Goal: Task Accomplishment & Management: Complete application form

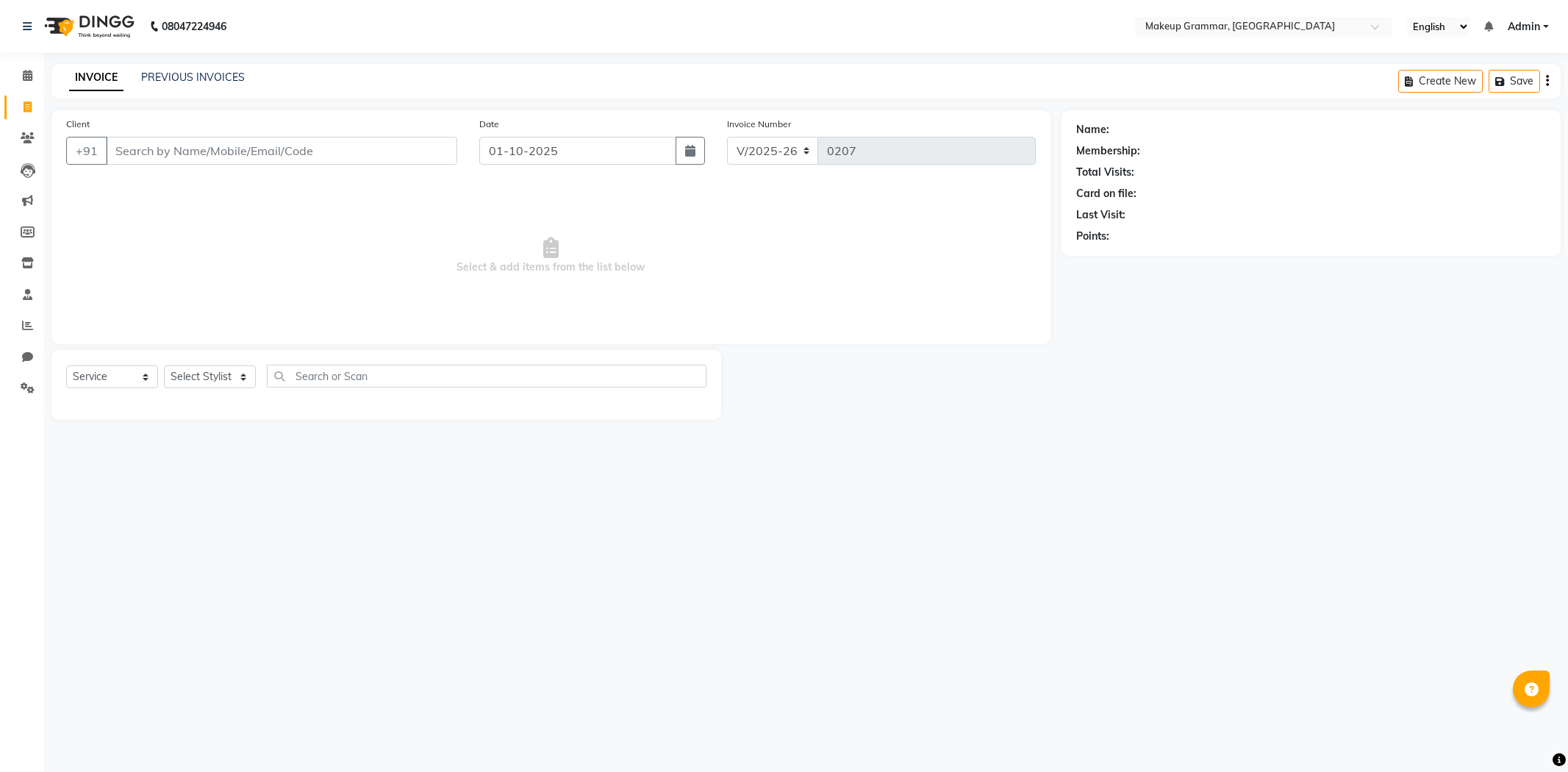
select select "8477"
select select "service"
click at [183, 70] on link "PREVIOUS INVOICES" at bounding box center [193, 77] width 103 height 13
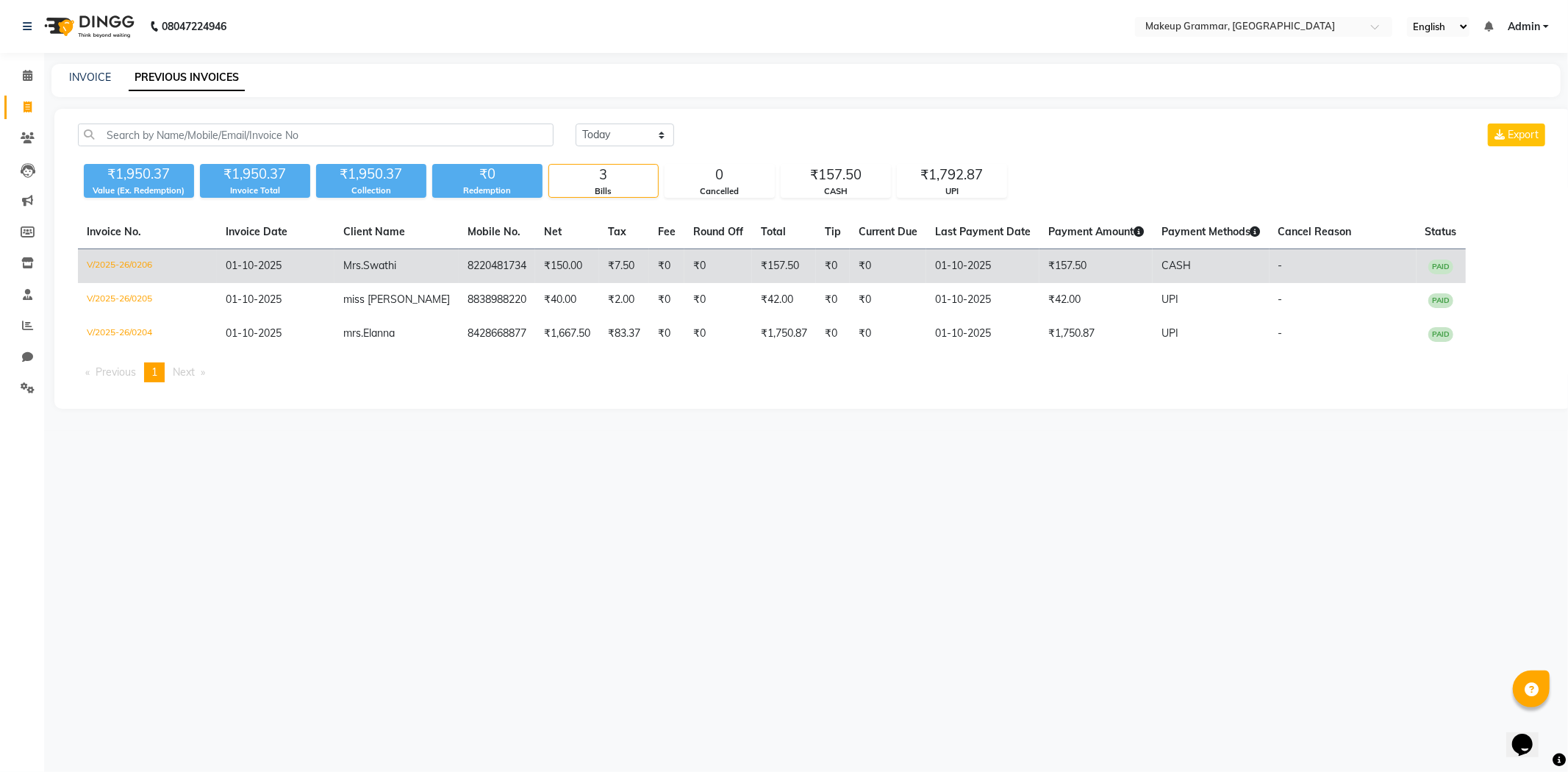
click at [540, 266] on td "₹150.00" at bounding box center [567, 266] width 64 height 35
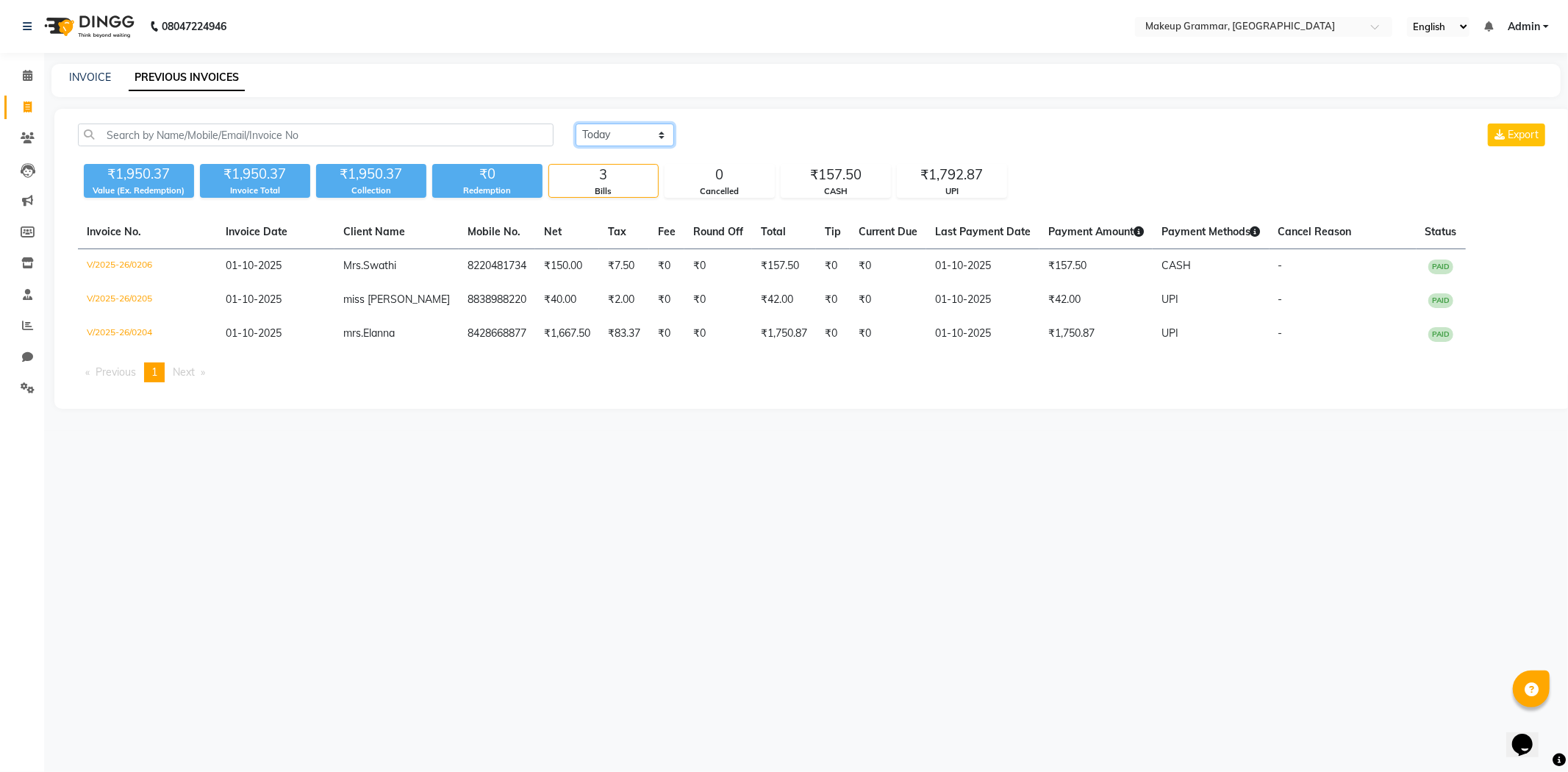
click at [604, 128] on select "Today Yesterday Custom Range" at bounding box center [625, 135] width 99 height 23
click at [576, 124] on select "Today Yesterday Custom Range" at bounding box center [625, 135] width 99 height 23
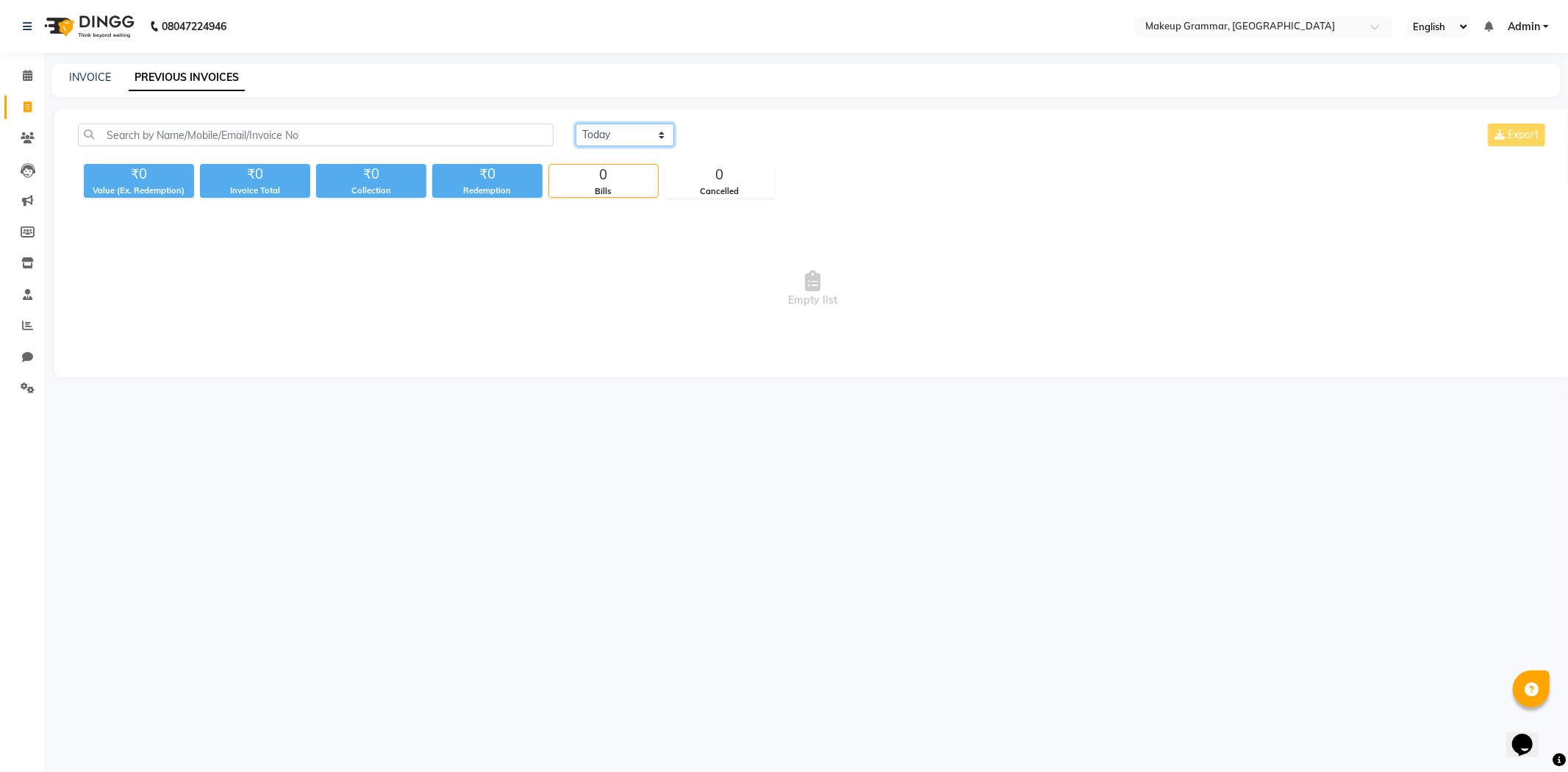
click at [641, 140] on select "Today Yesterday Custom Range" at bounding box center [625, 135] width 99 height 23
click at [628, 208] on div "Today Yesterday Custom Range Export ₹0 Value (Ex. Redemption) ₹0 Invoice Total …" at bounding box center [813, 243] width 1517 height 268
drag, startPoint x: 638, startPoint y: 135, endPoint x: 641, endPoint y: 144, distance: 9.5
click at [640, 141] on select "Today Yesterday Custom Range" at bounding box center [625, 135] width 99 height 23
select select "range"
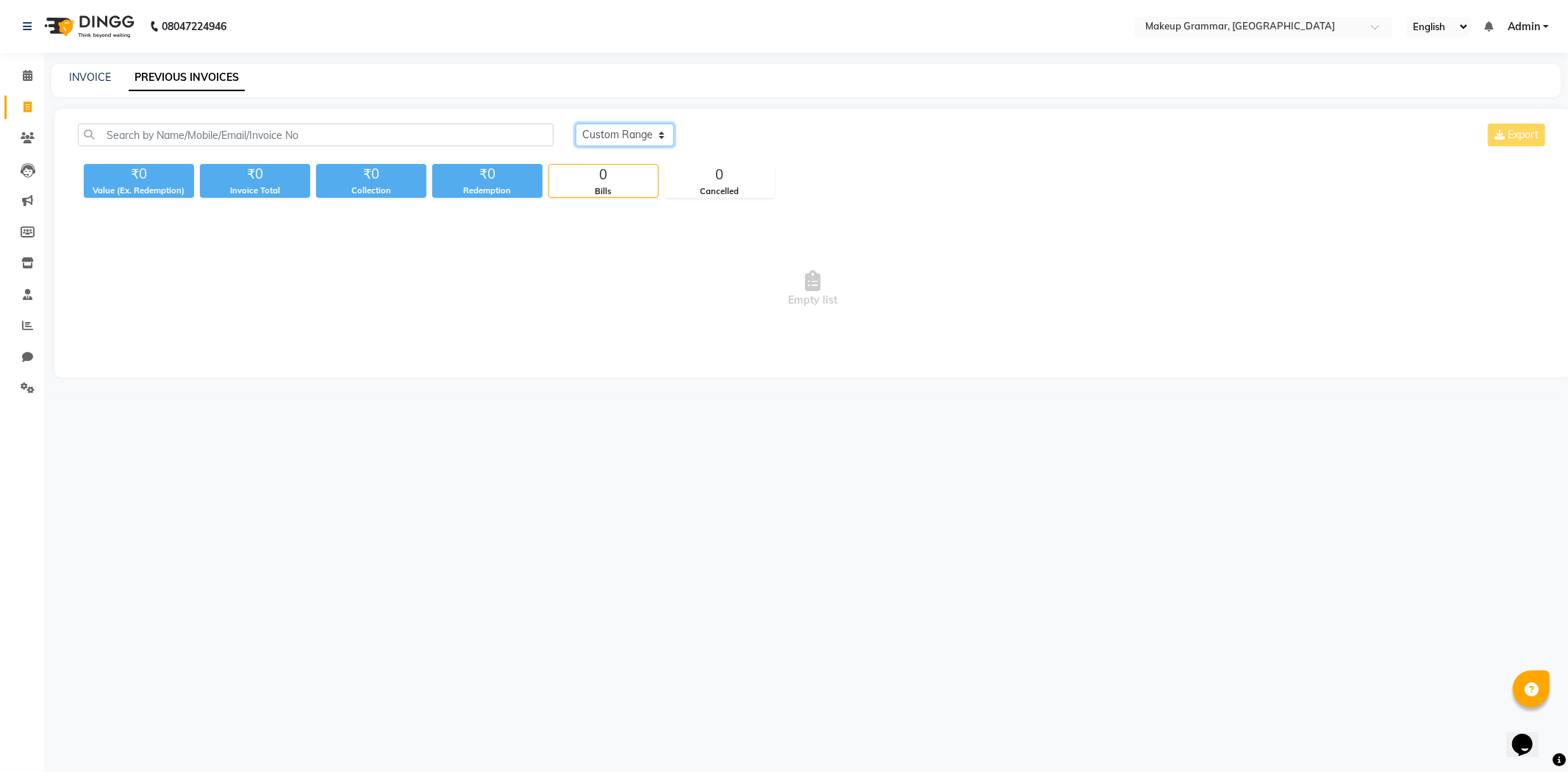
click at [576, 124] on select "Today Yesterday Custom Range" at bounding box center [625, 135] width 99 height 23
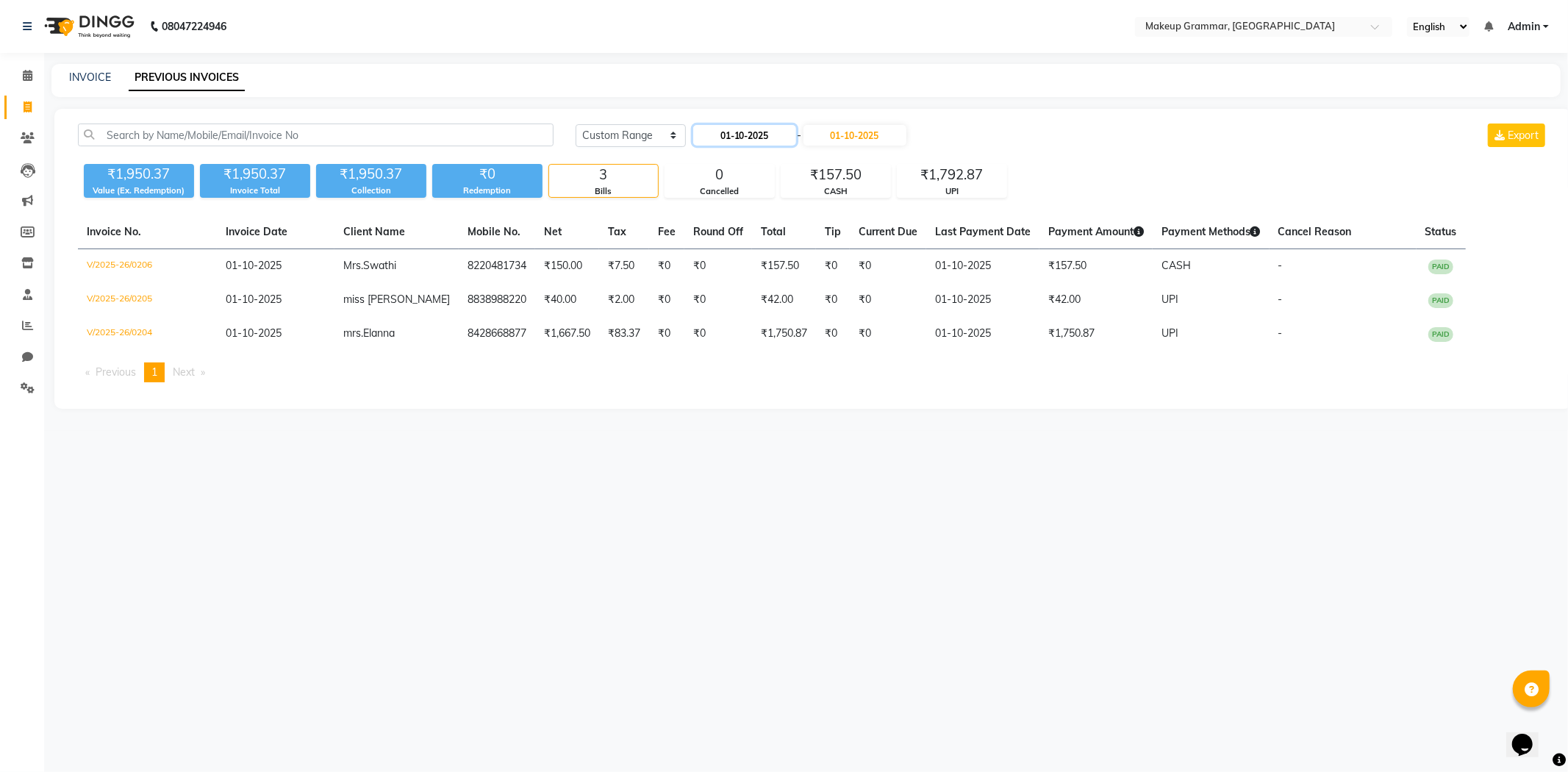
click at [759, 145] on input "01-10-2025" at bounding box center [744, 135] width 103 height 20
select select "10"
select select "2025"
click at [707, 159] on span "Previous month" at bounding box center [705, 162] width 6 height 6
select select "9"
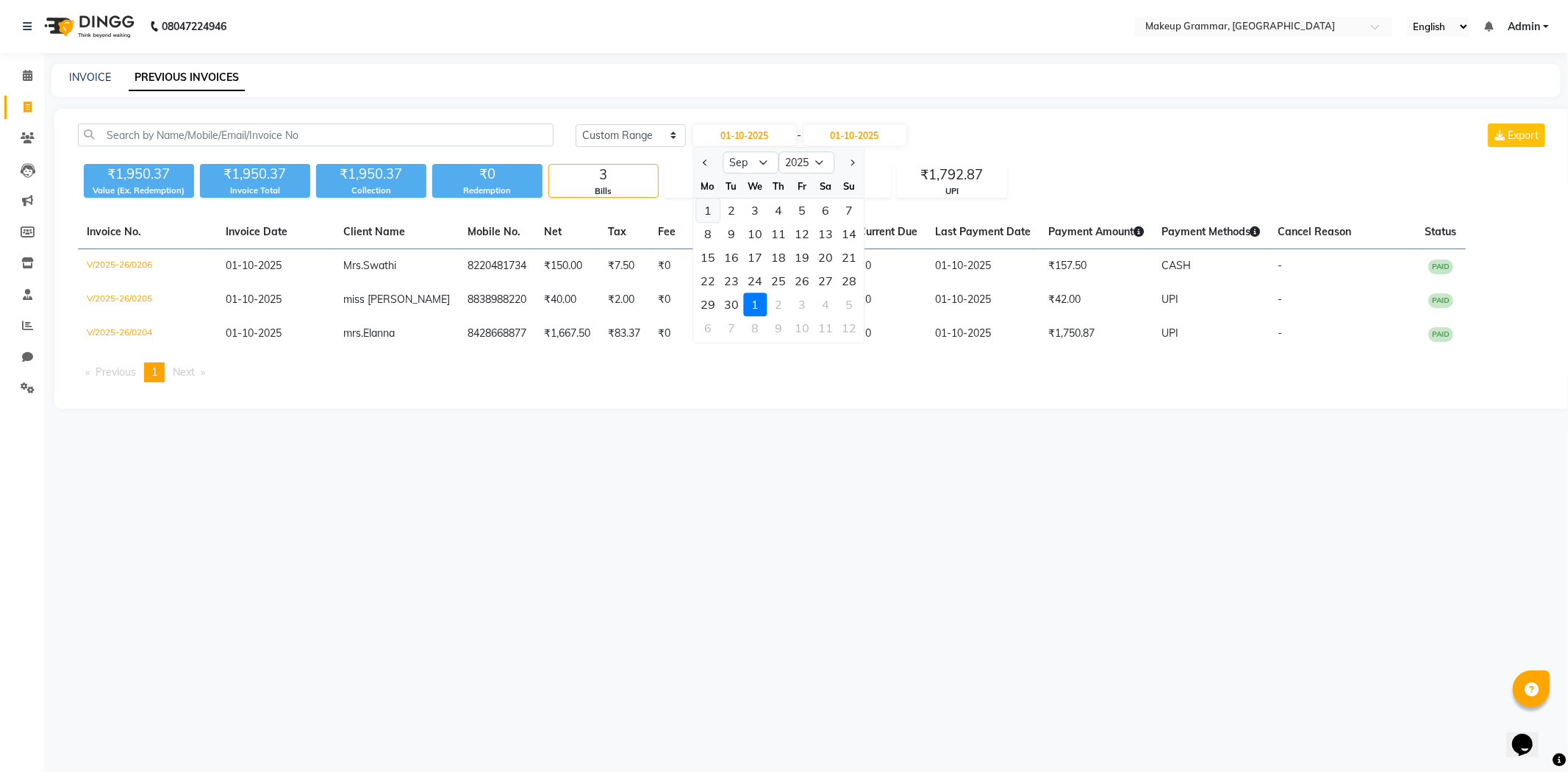
click at [711, 209] on div "1" at bounding box center [708, 210] width 23 height 23
type input "01-09-2025"
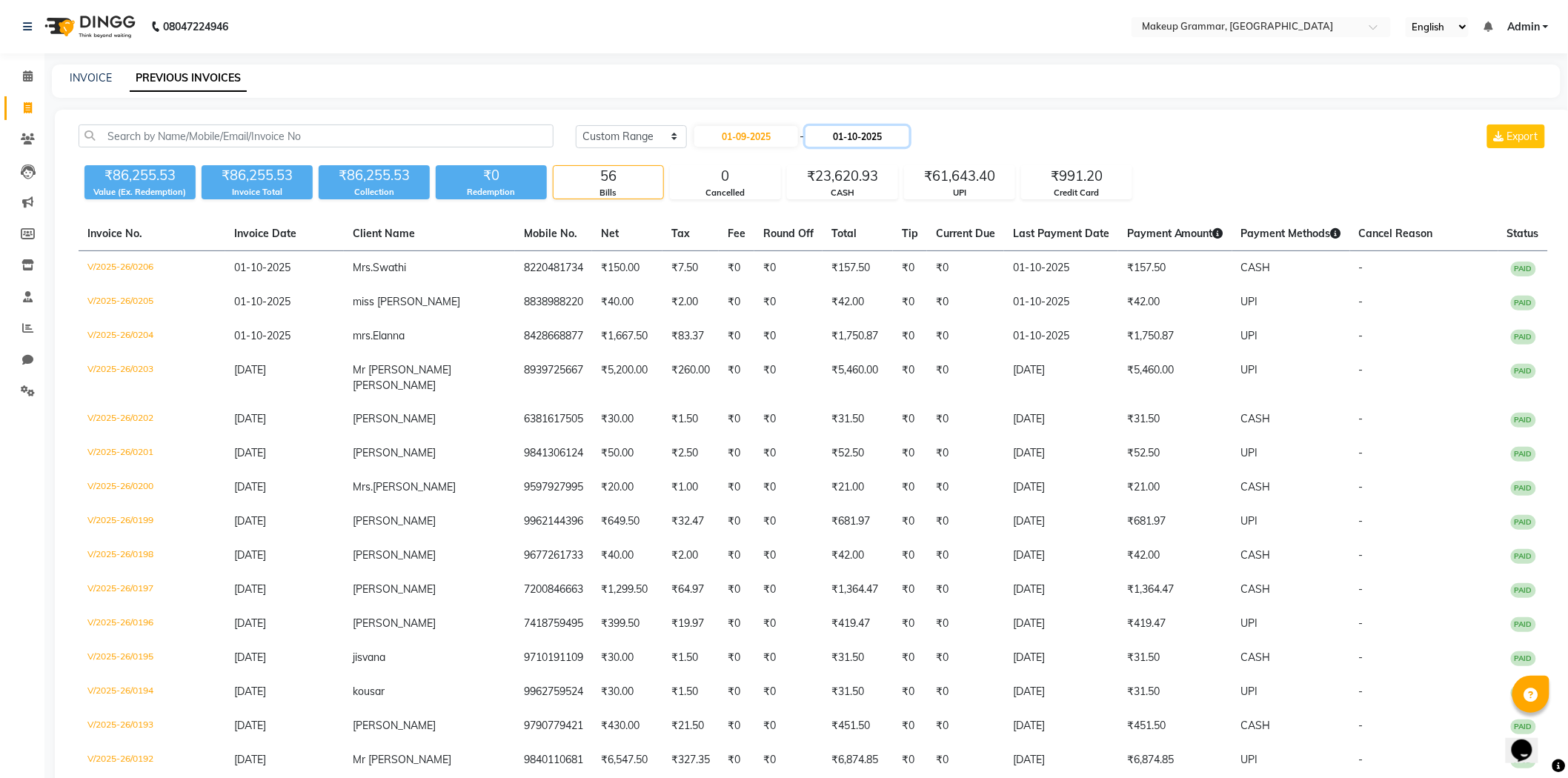
click at [834, 136] on input "01-10-2025" at bounding box center [856, 136] width 103 height 20
click at [831, 165] on div at bounding box center [826, 164] width 29 height 24
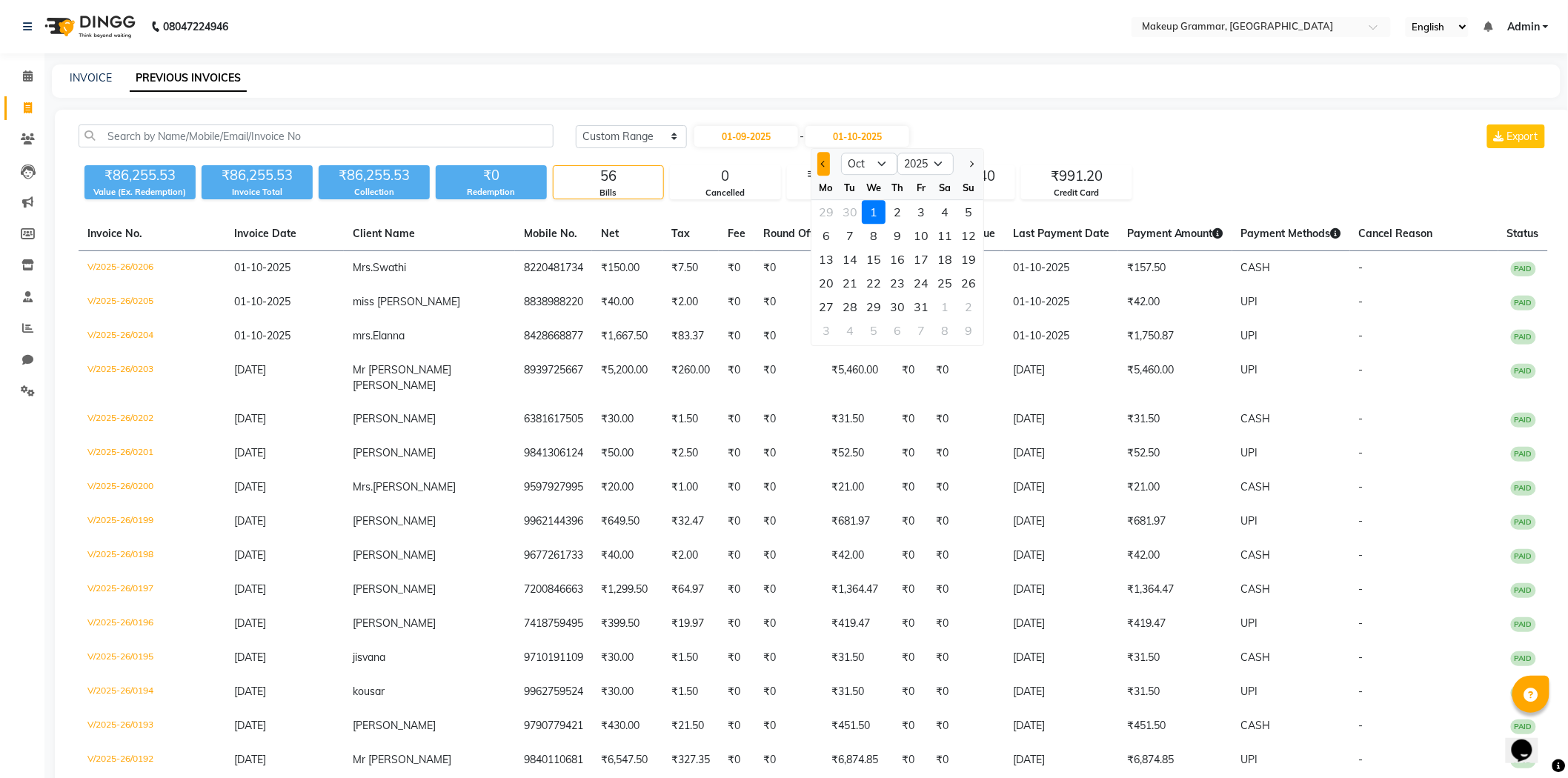
click at [820, 168] on button "Previous month" at bounding box center [823, 164] width 12 height 24
select select "9"
click at [851, 304] on div "30" at bounding box center [849, 306] width 24 height 24
type input "30-09-2025"
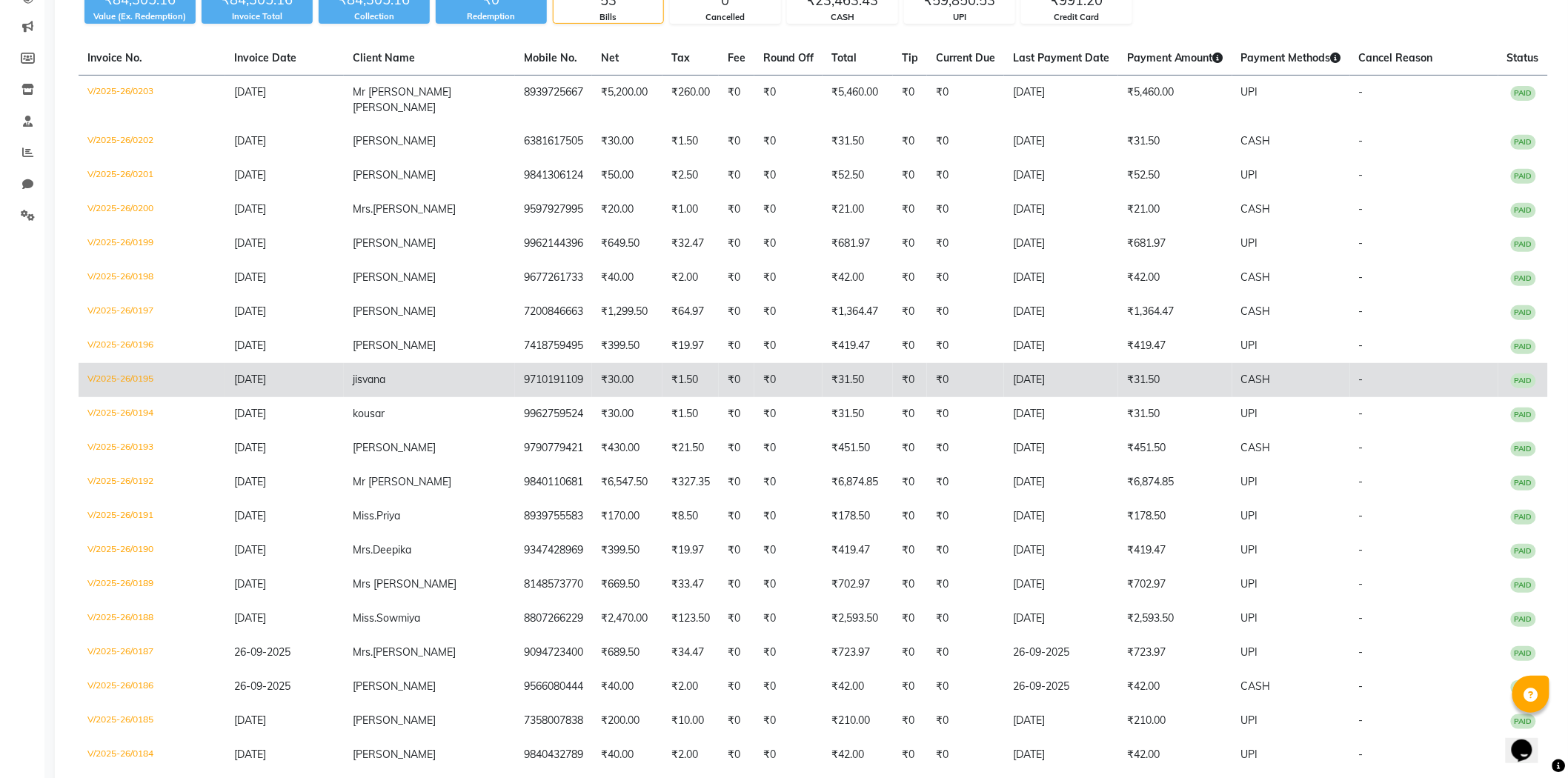
scroll to position [30, 0]
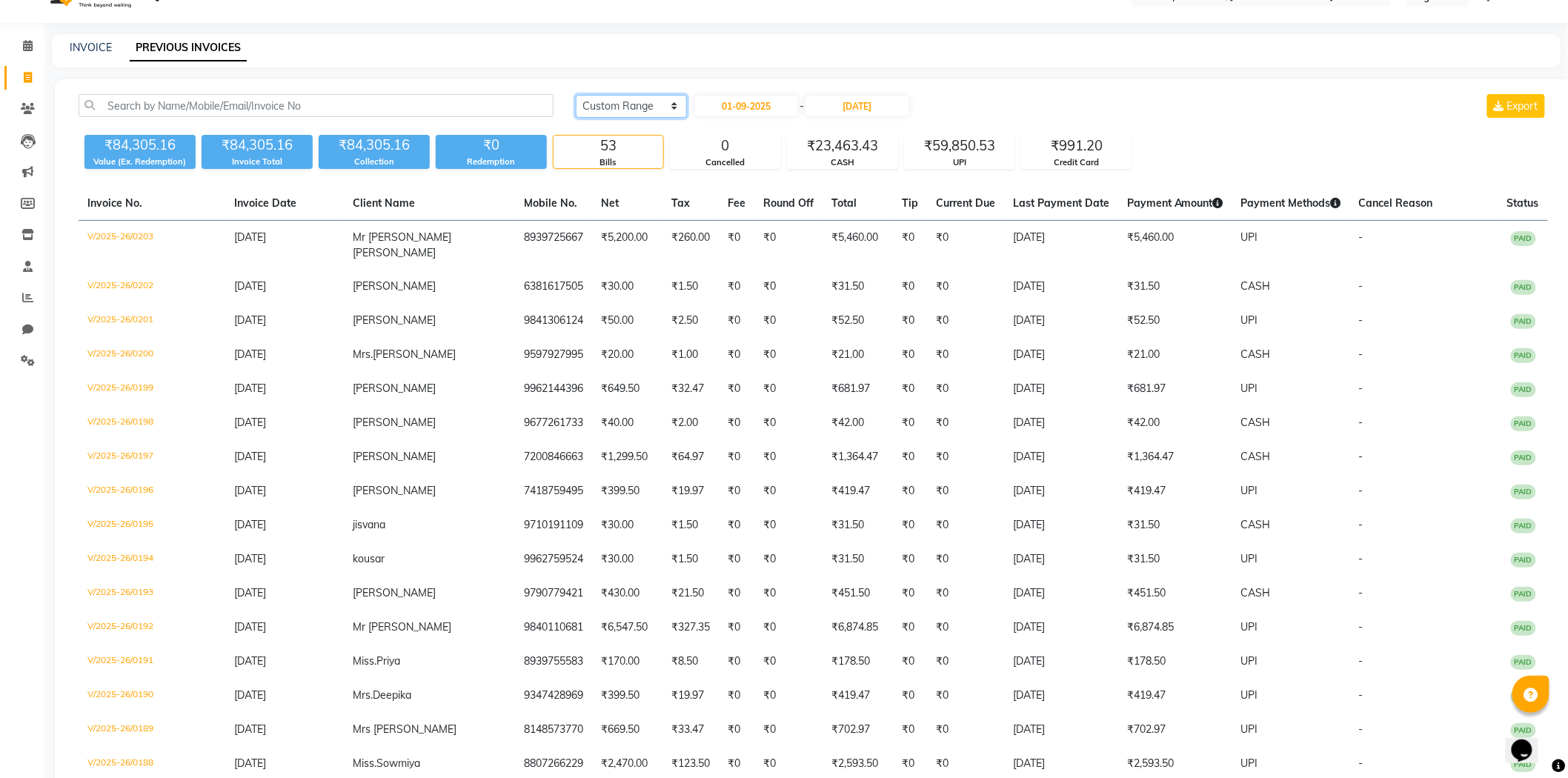
click at [618, 105] on select "Today Yesterday Custom Range" at bounding box center [631, 106] width 112 height 23
select select "today"
click at [576, 94] on select "Today Yesterday Custom Range" at bounding box center [631, 106] width 112 height 23
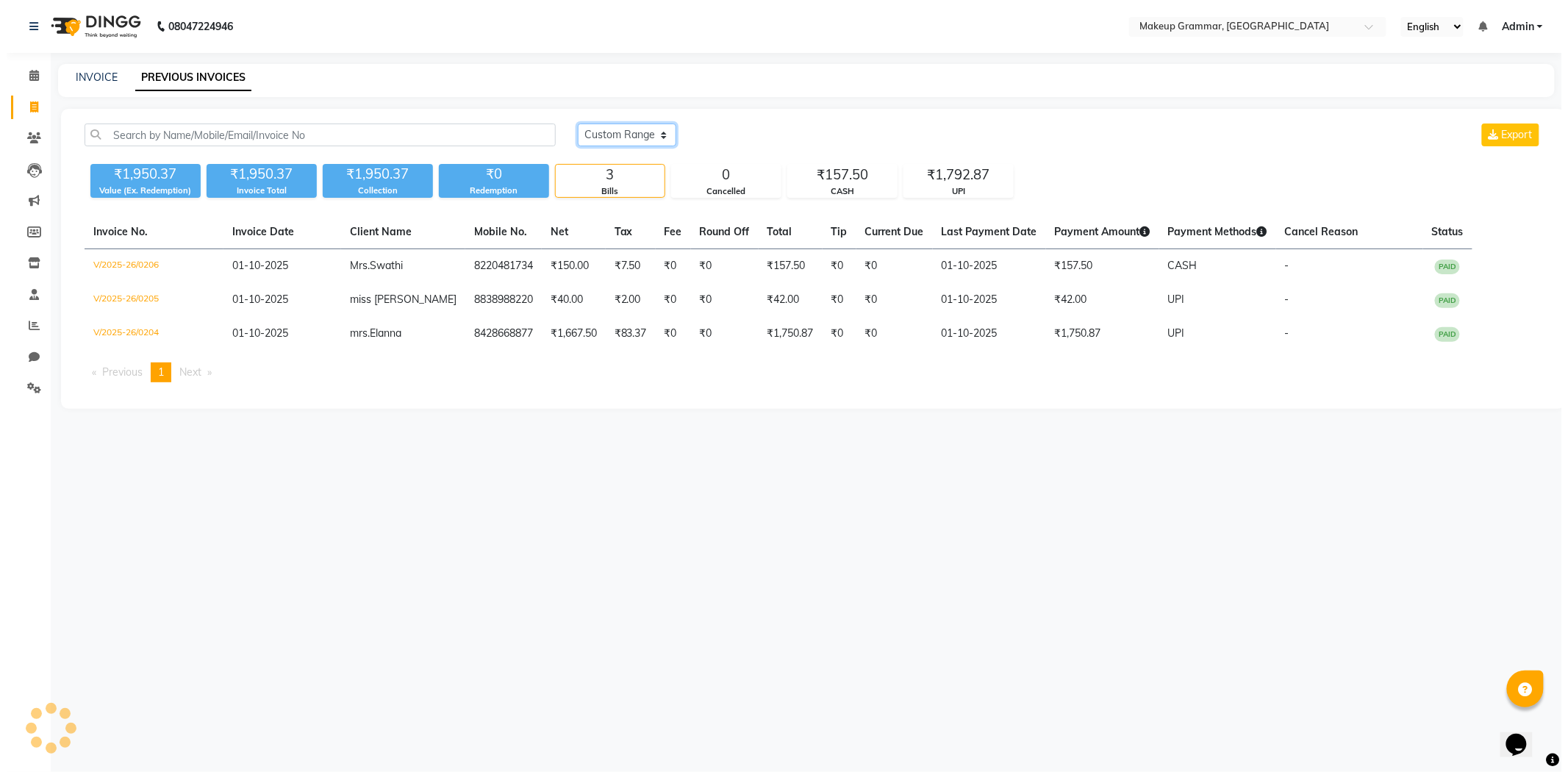
scroll to position [0, 0]
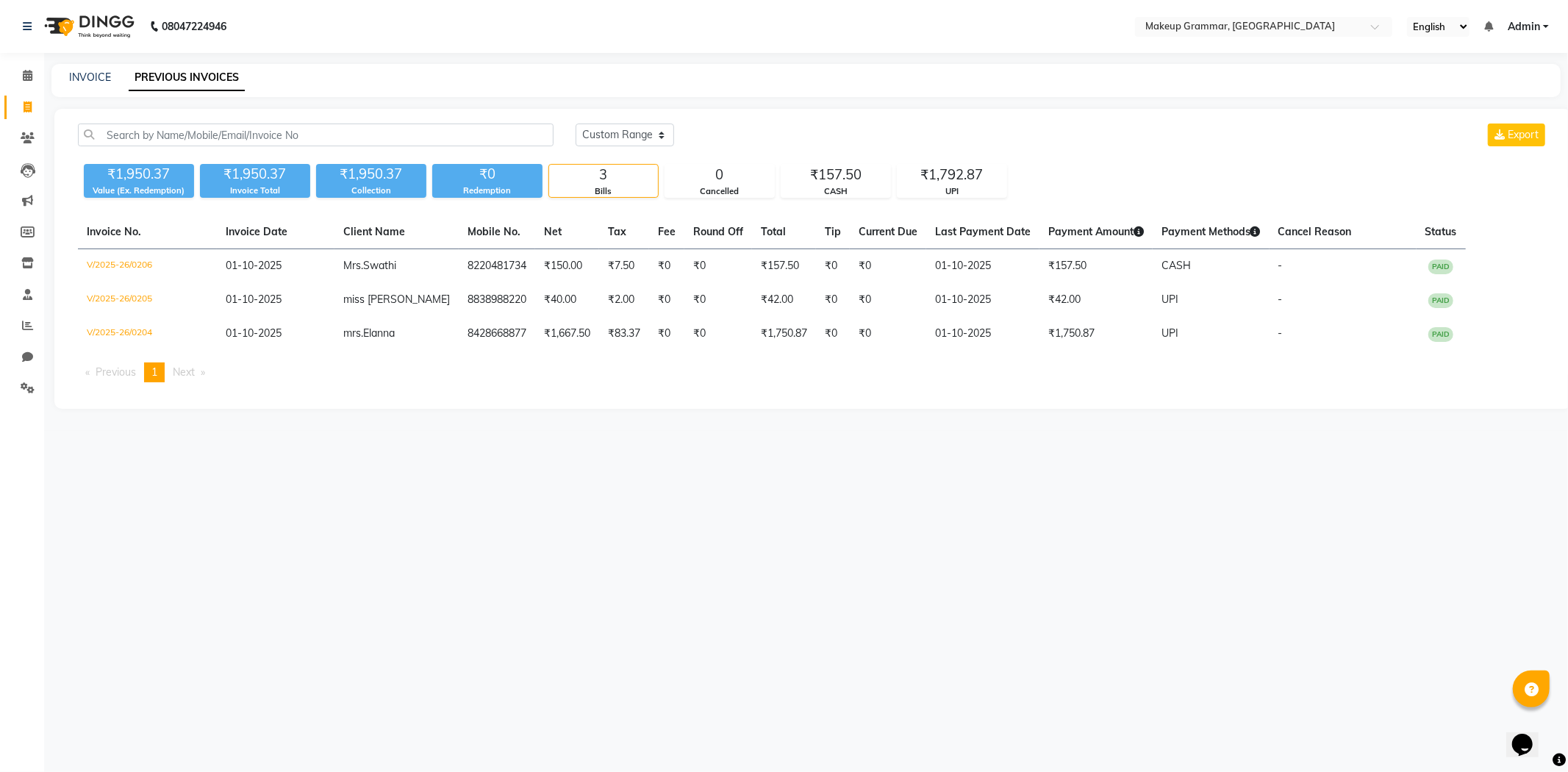
click at [61, 71] on div "INVOICE PREVIOUS INVOICES" at bounding box center [797, 77] width 1492 height 15
click at [69, 79] on link "INVOICE" at bounding box center [90, 77] width 42 height 13
select select "8477"
select select "service"
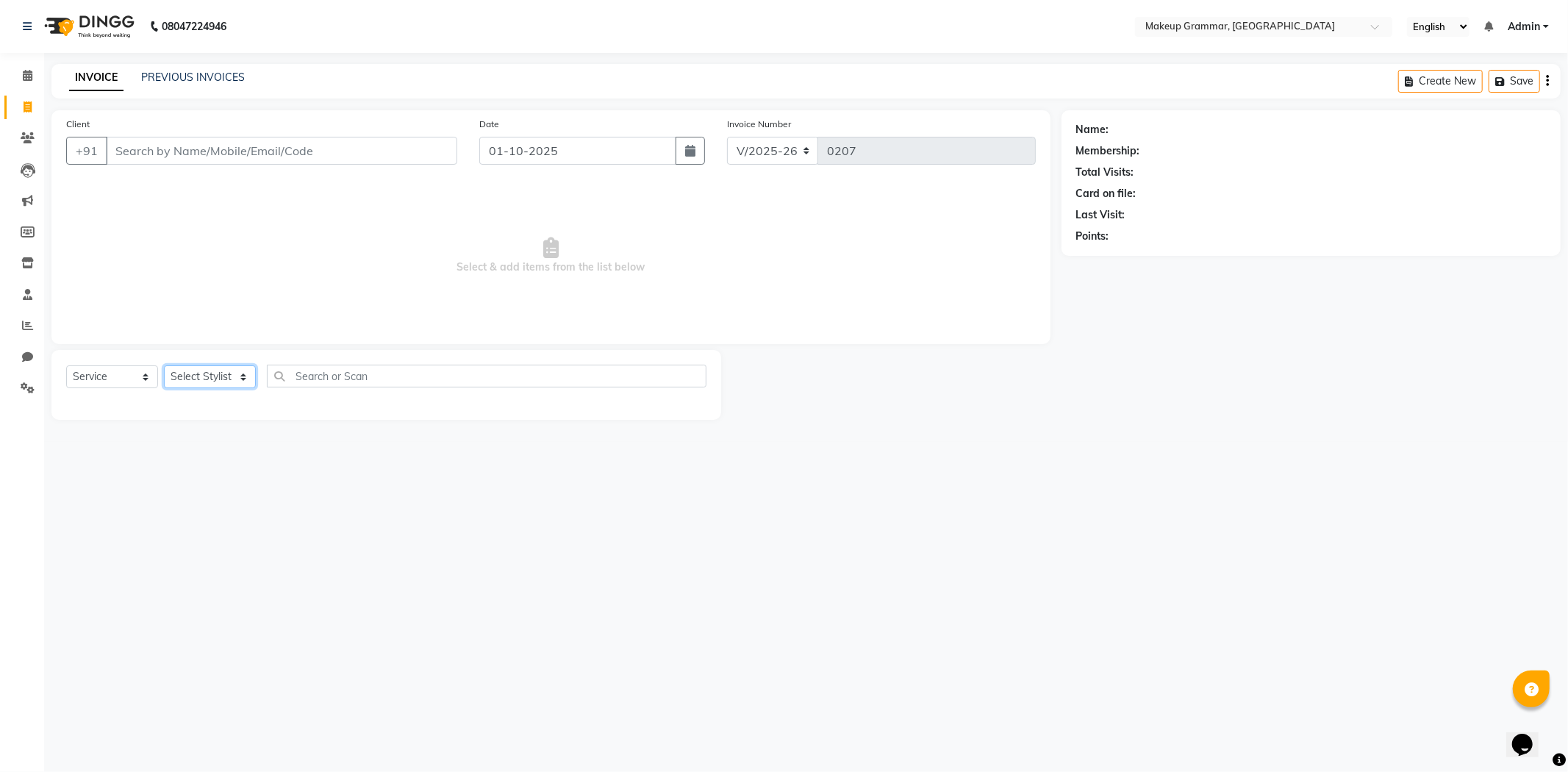
click at [200, 372] on select "Select Stylist Merlin vincy J Salma Sathya" at bounding box center [210, 376] width 92 height 23
select select "87952"
click at [164, 366] on select "Select Stylist Merlin vincy J Salma Sathya" at bounding box center [210, 376] width 92 height 23
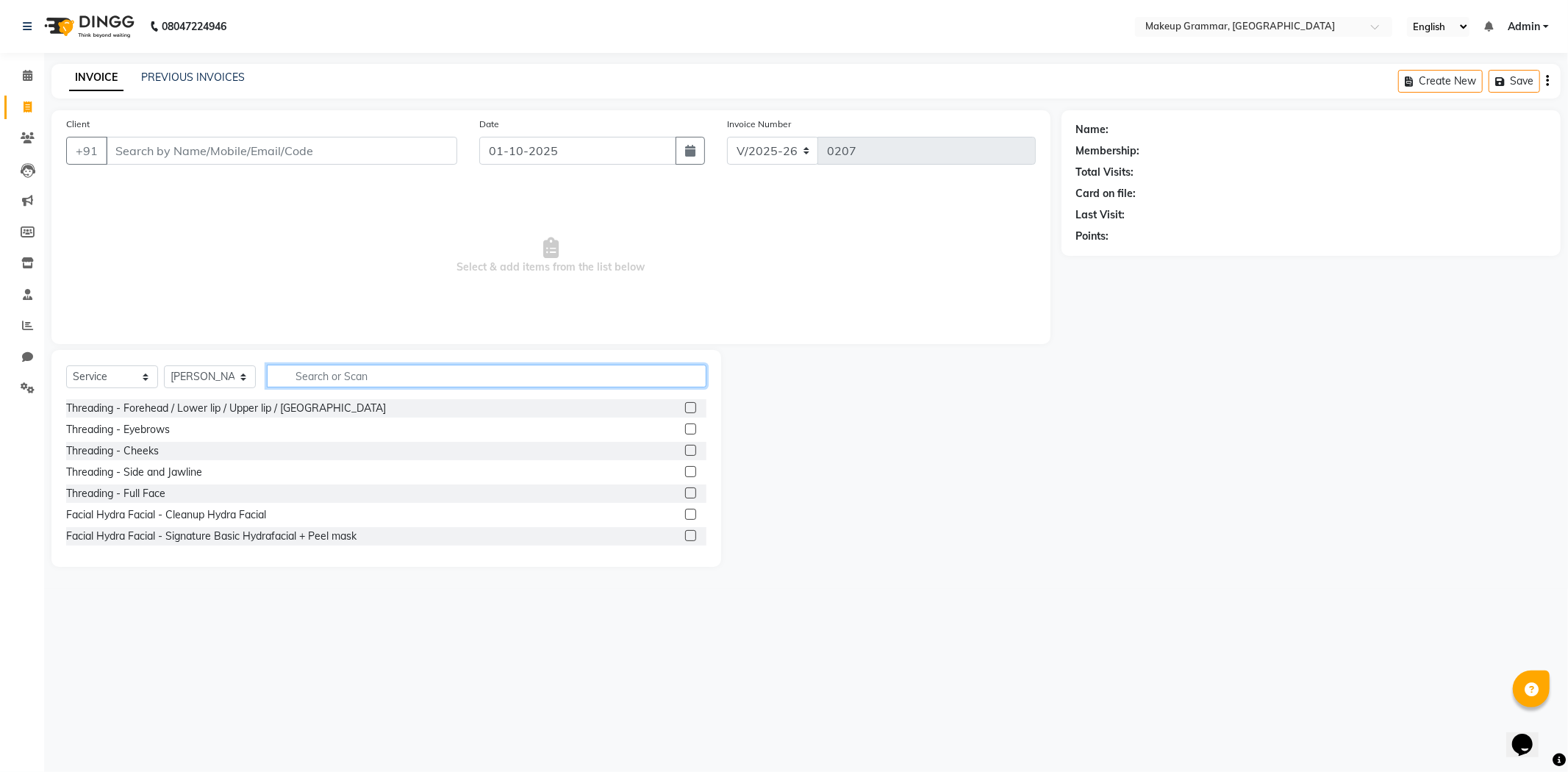
click at [307, 366] on input "text" at bounding box center [486, 376] width 439 height 23
type input "hair"
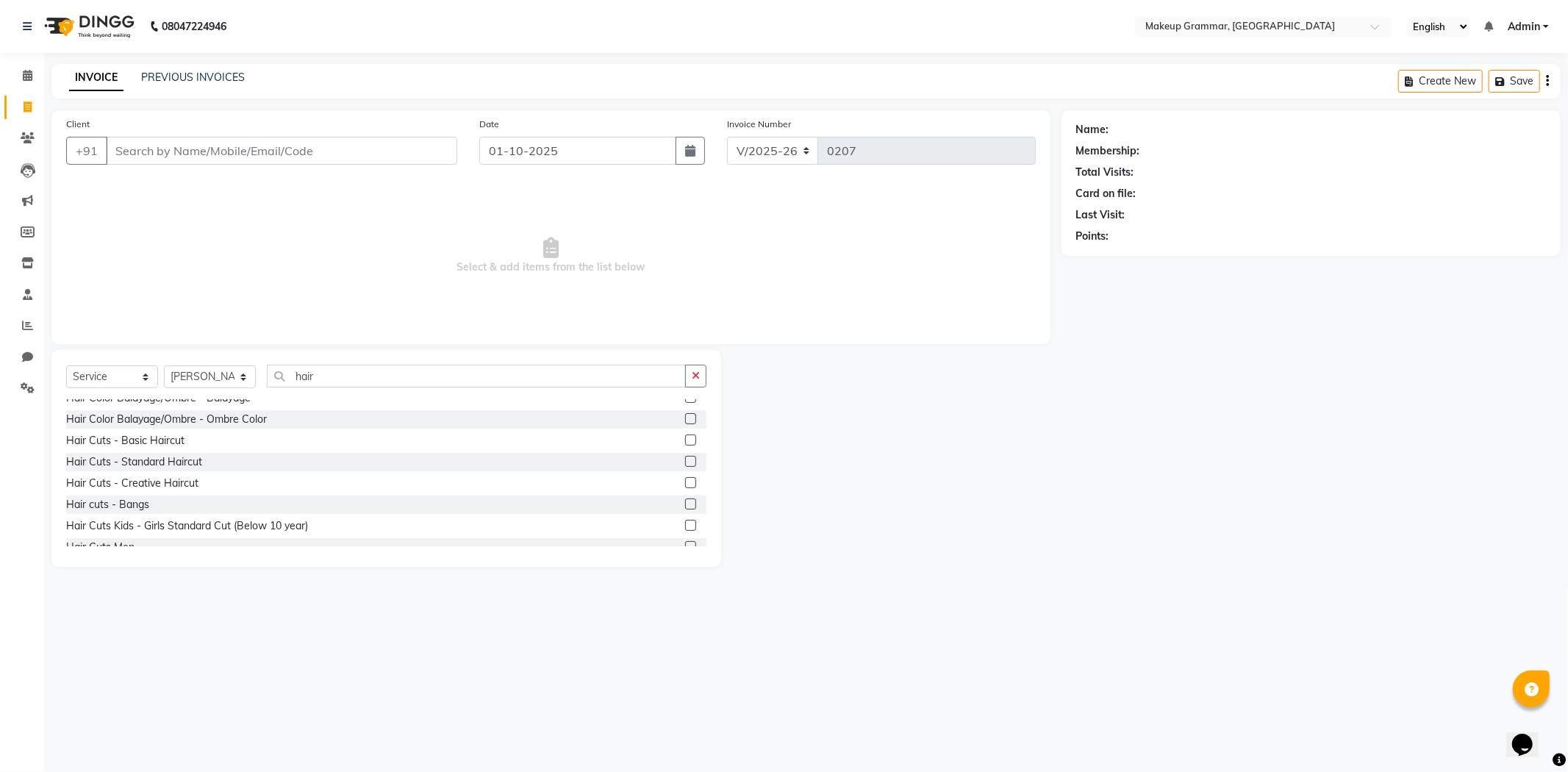
click at [685, 486] on label at bounding box center [691, 483] width 11 height 11
click at [685, 486] on input "checkbox" at bounding box center [690, 483] width 10 height 10
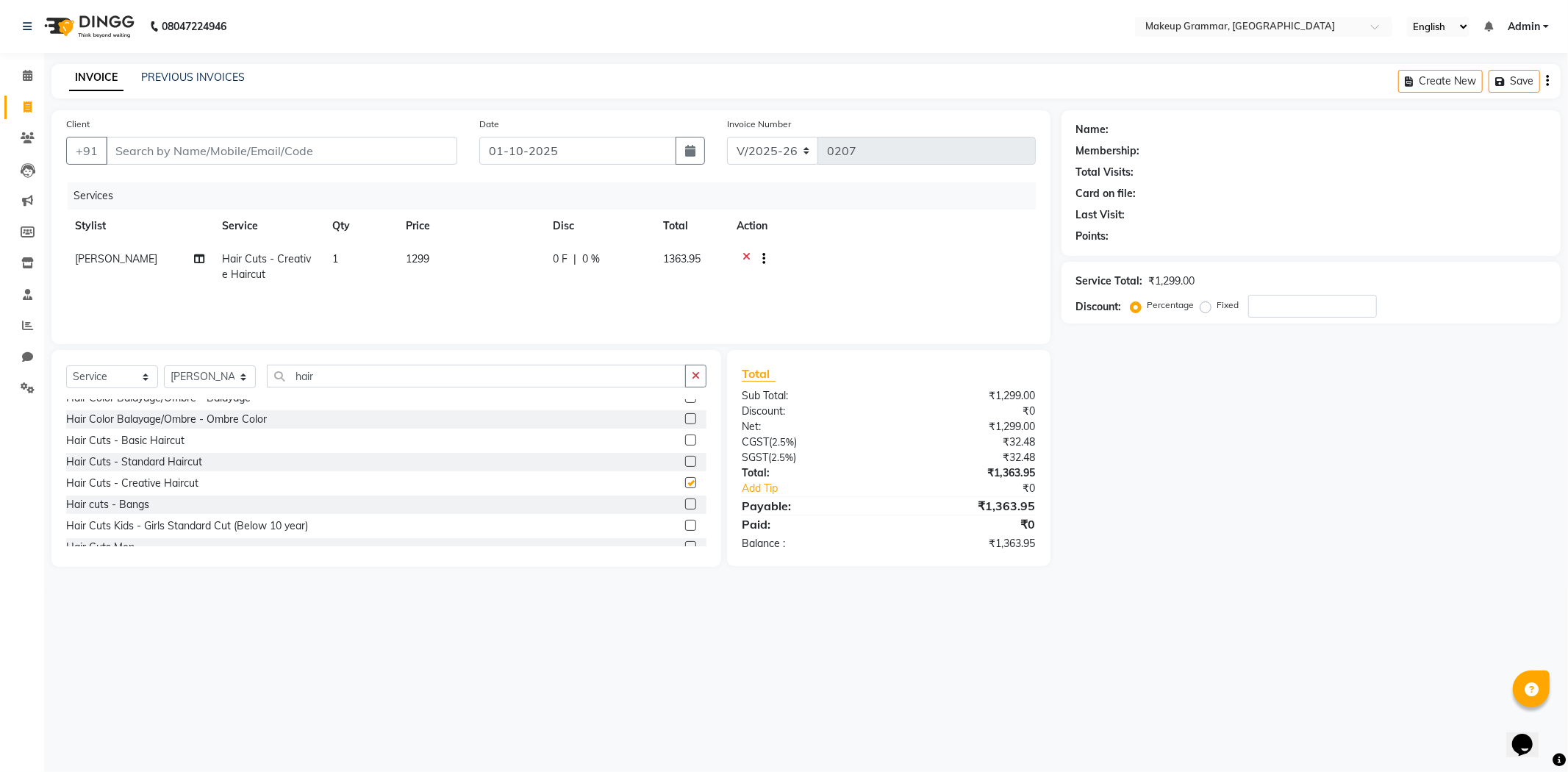
checkbox input "false"
drag, startPoint x: 586, startPoint y: 262, endPoint x: 569, endPoint y: 262, distance: 17.0
click at [569, 262] on div "0 F | 0 %" at bounding box center [599, 258] width 93 height 15
select select "87952"
drag, startPoint x: 1276, startPoint y: 305, endPoint x: 1309, endPoint y: 274, distance: 45.3
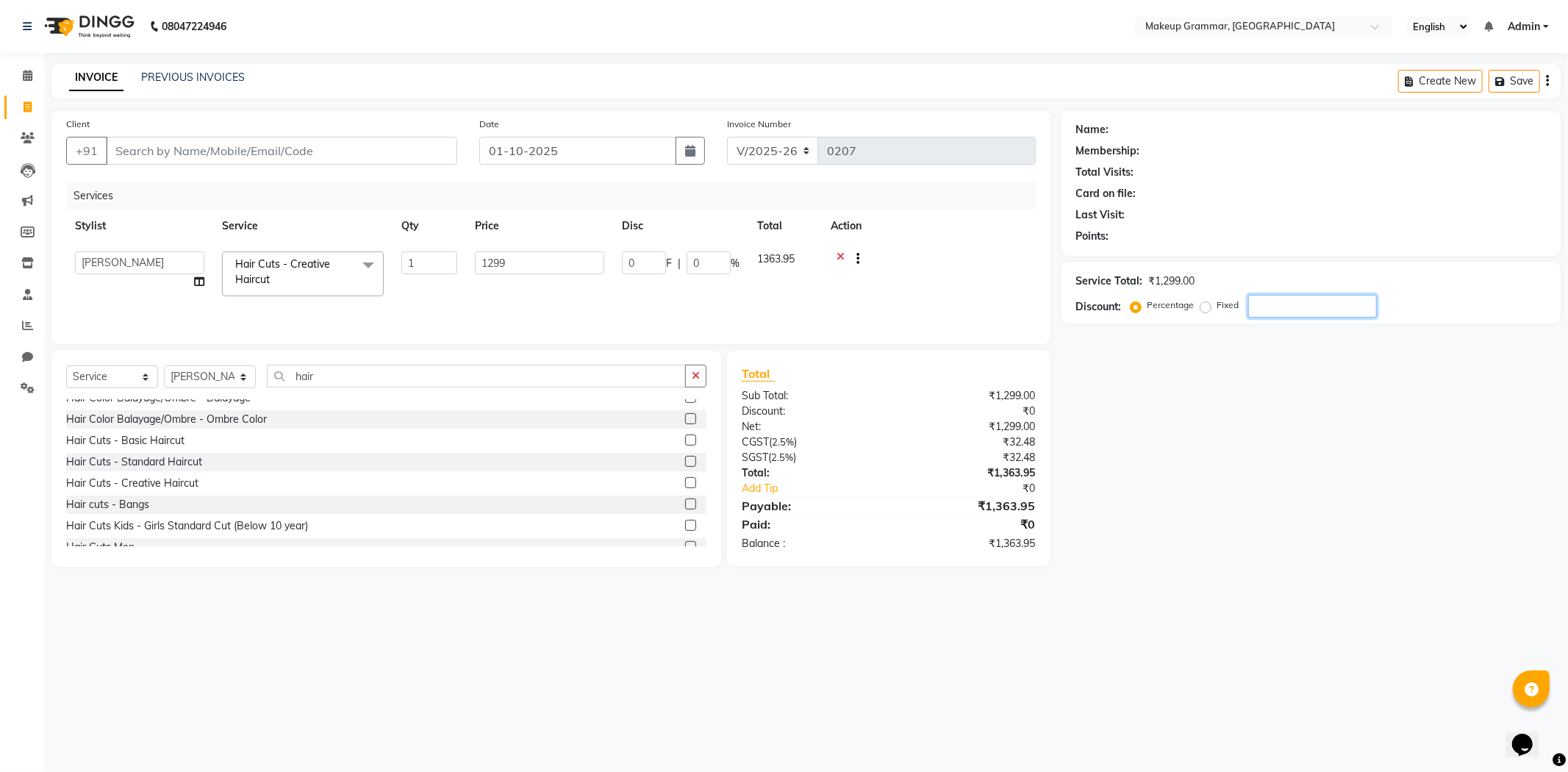
click at [1280, 304] on input "number" at bounding box center [1312, 306] width 128 height 23
type input "5"
type input "64.95"
type input "5"
type input "50"
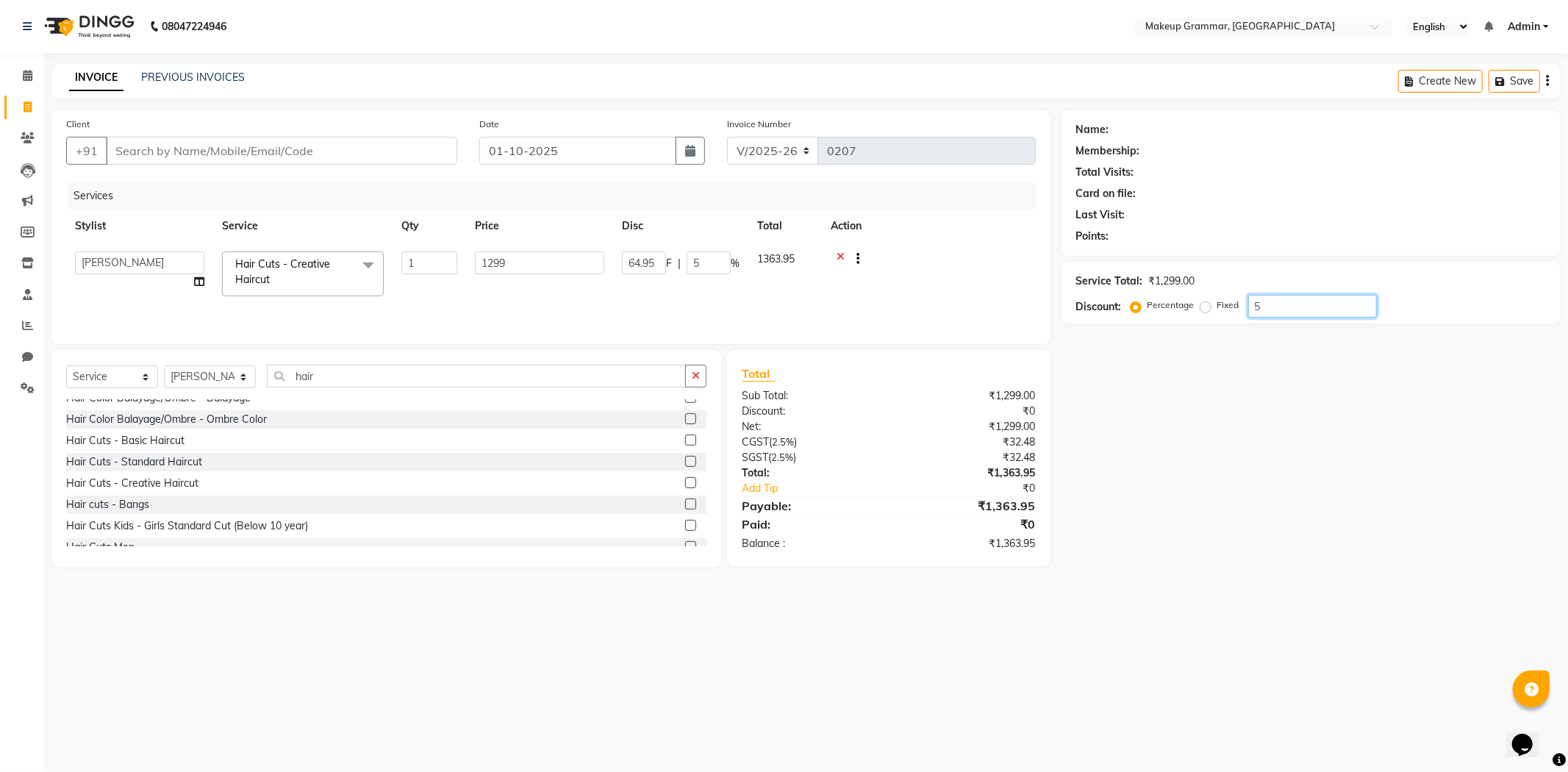
type input "649.5"
type input "50"
click at [1250, 372] on div "Name: Membership: Total Visits: Card on file: Last Visit: Points: Service Total…" at bounding box center [1317, 338] width 511 height 456
click at [403, 142] on input "Client" at bounding box center [281, 150] width 351 height 28
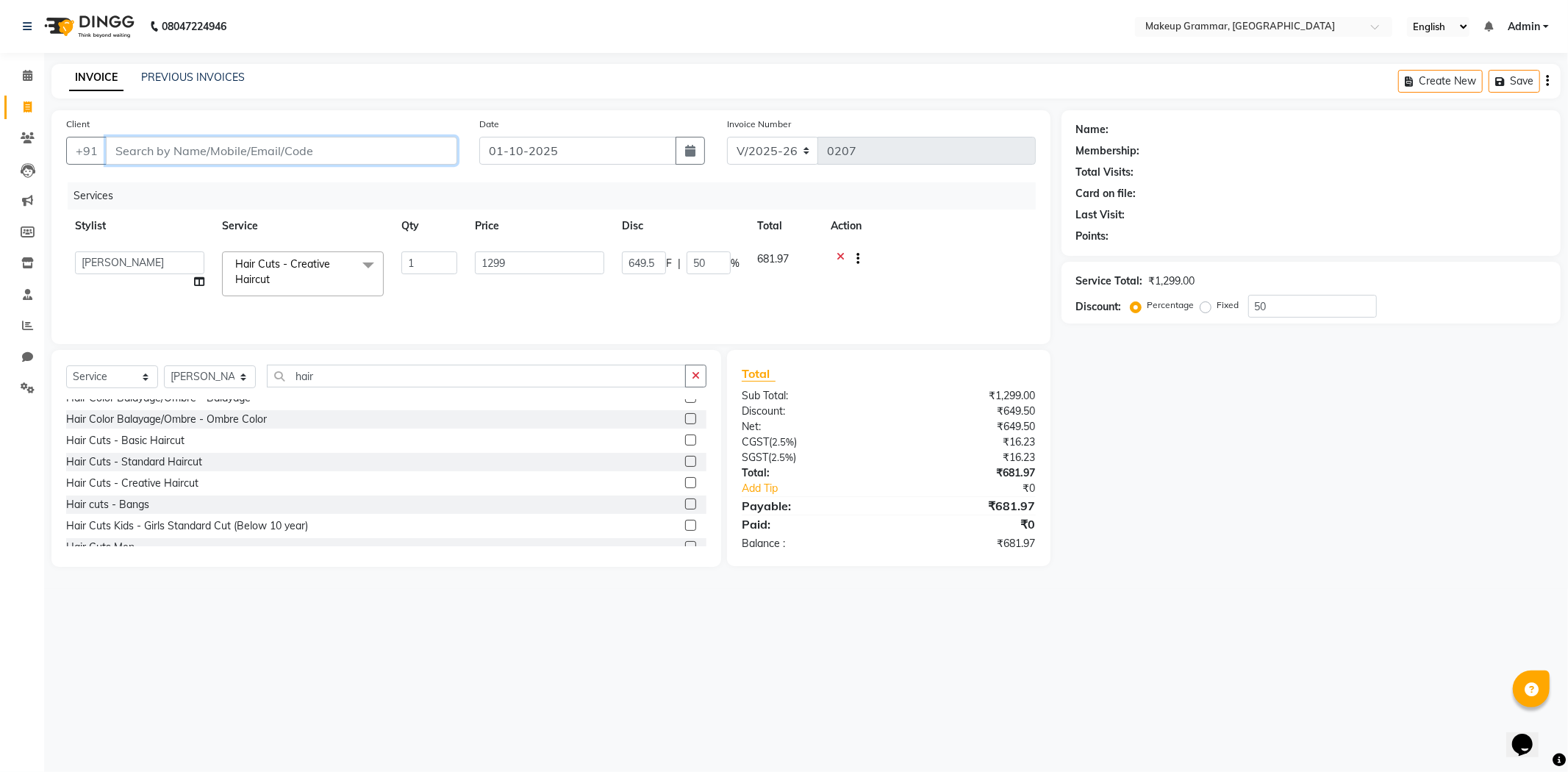
click at [221, 162] on input "Client" at bounding box center [281, 150] width 351 height 28
type input "7"
type input "0"
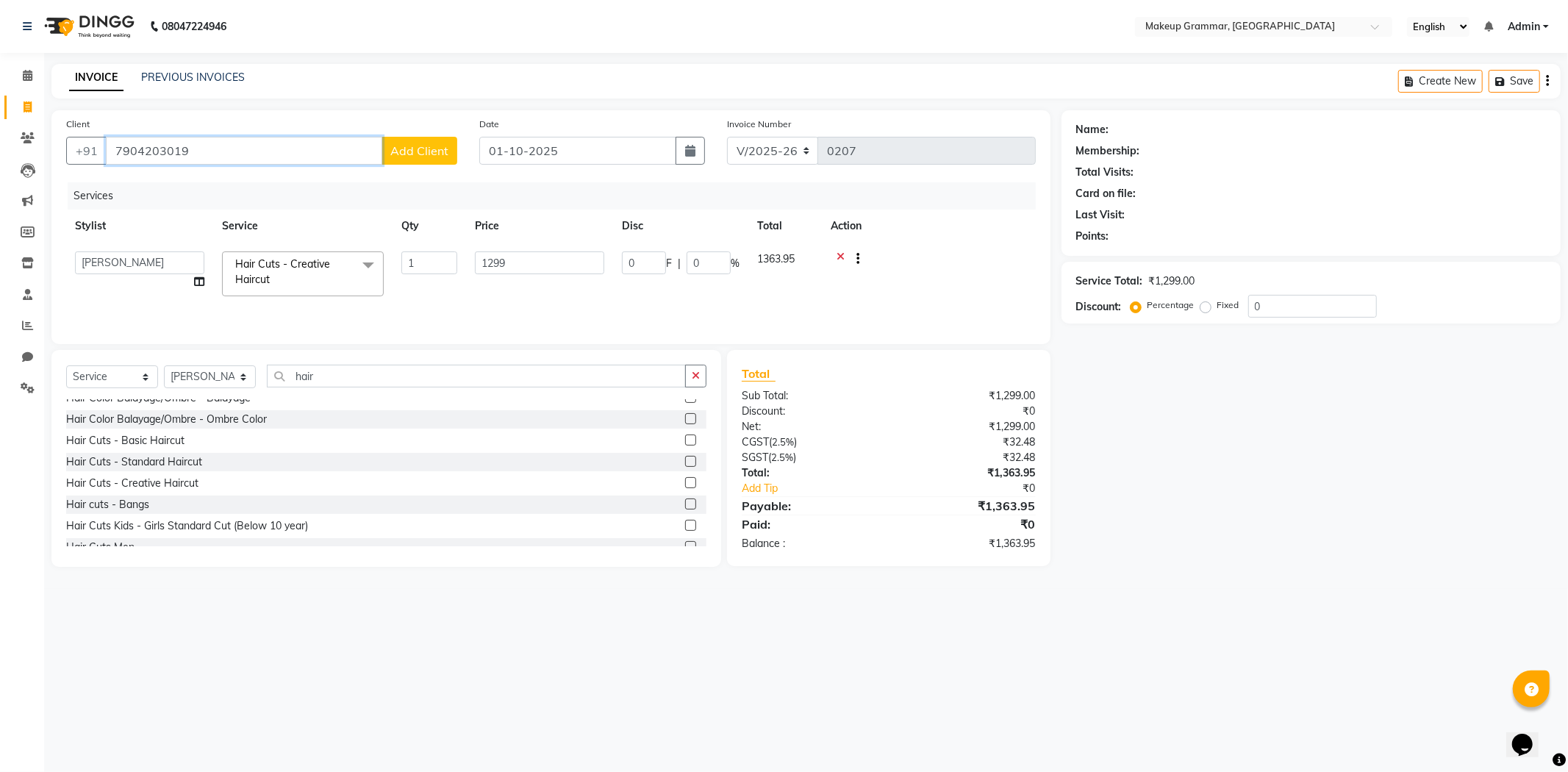
type input "7904203019"
click at [415, 156] on span "Add Client" at bounding box center [419, 150] width 58 height 15
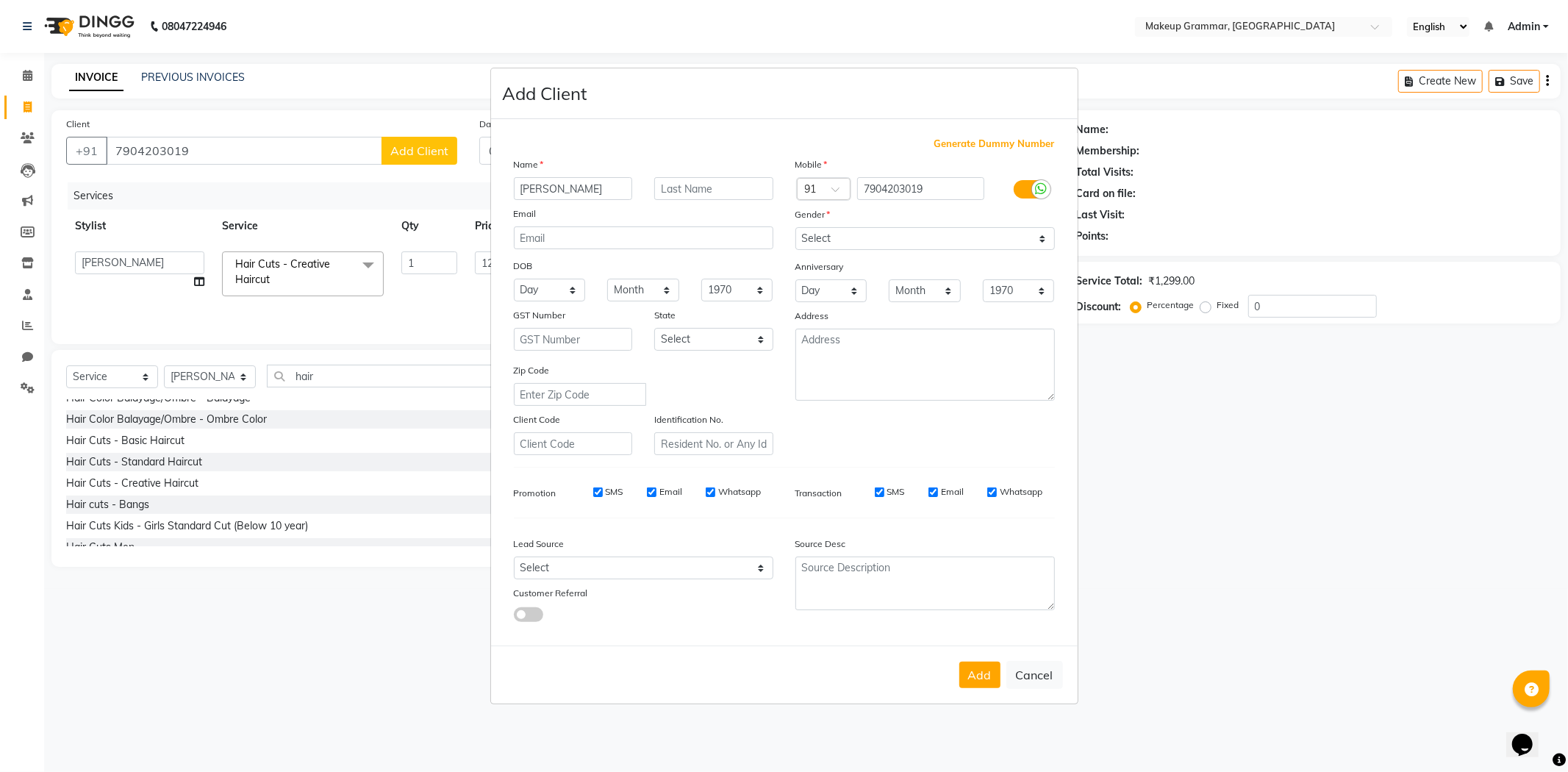
type input "Mrs.Subhashni"
click at [855, 235] on select "Select Male Female Other Prefer Not To Say" at bounding box center [925, 238] width 259 height 23
select select "female"
click at [796, 227] on select "Select Male Female Other Prefer Not To Say" at bounding box center [925, 238] width 259 height 23
click at [981, 678] on button "Add" at bounding box center [980, 674] width 41 height 27
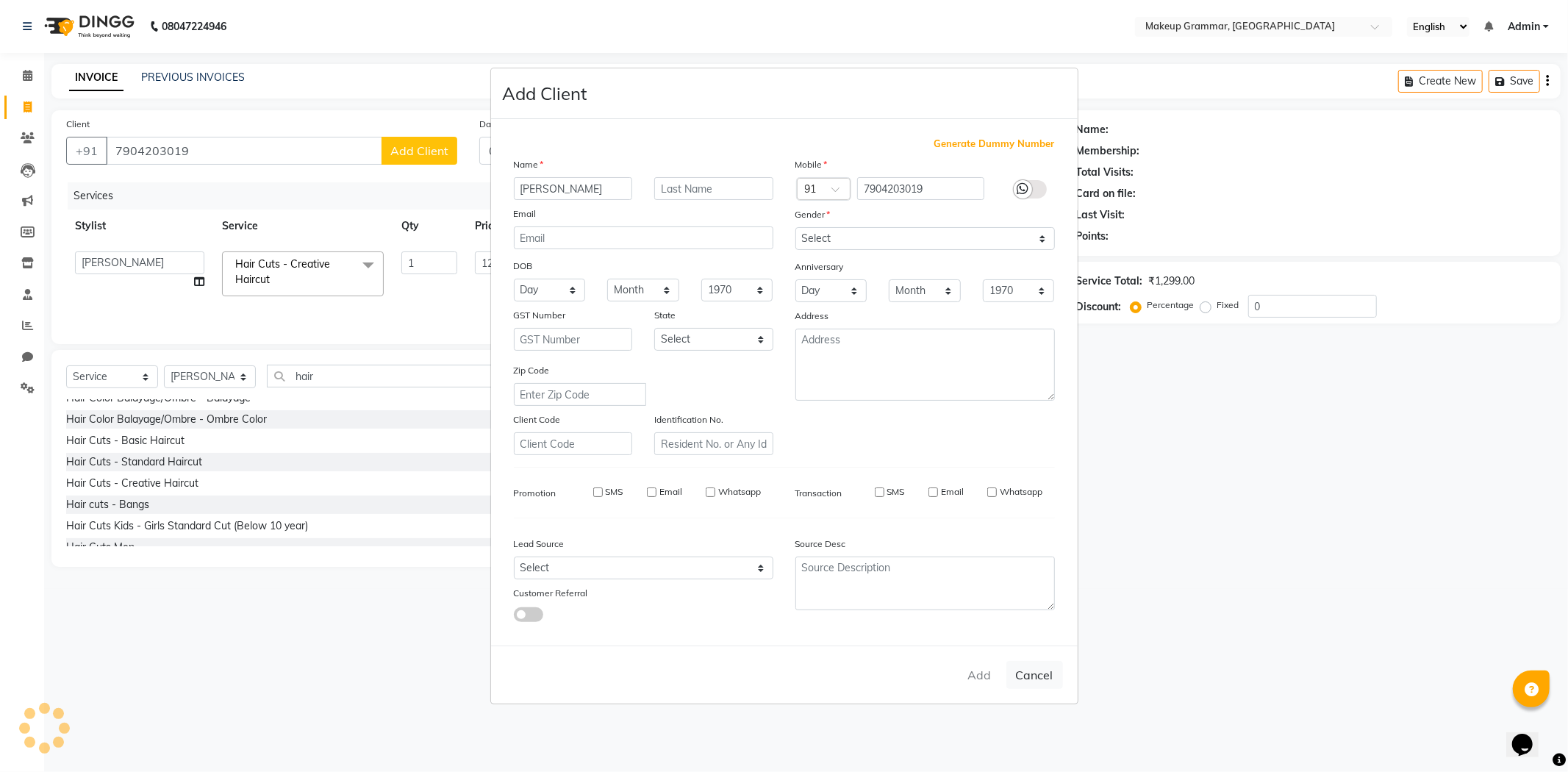
select select
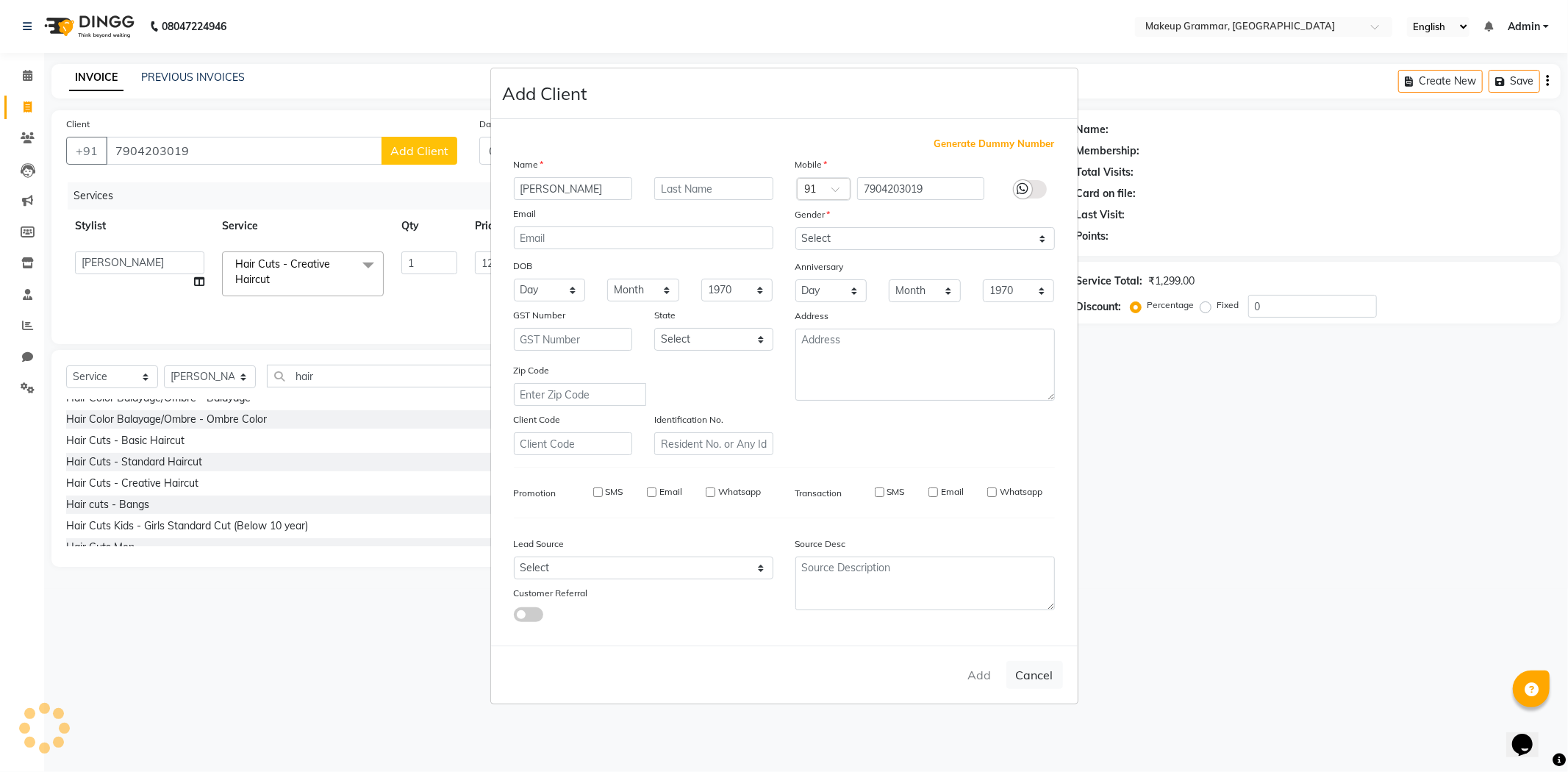
select select
checkbox input "false"
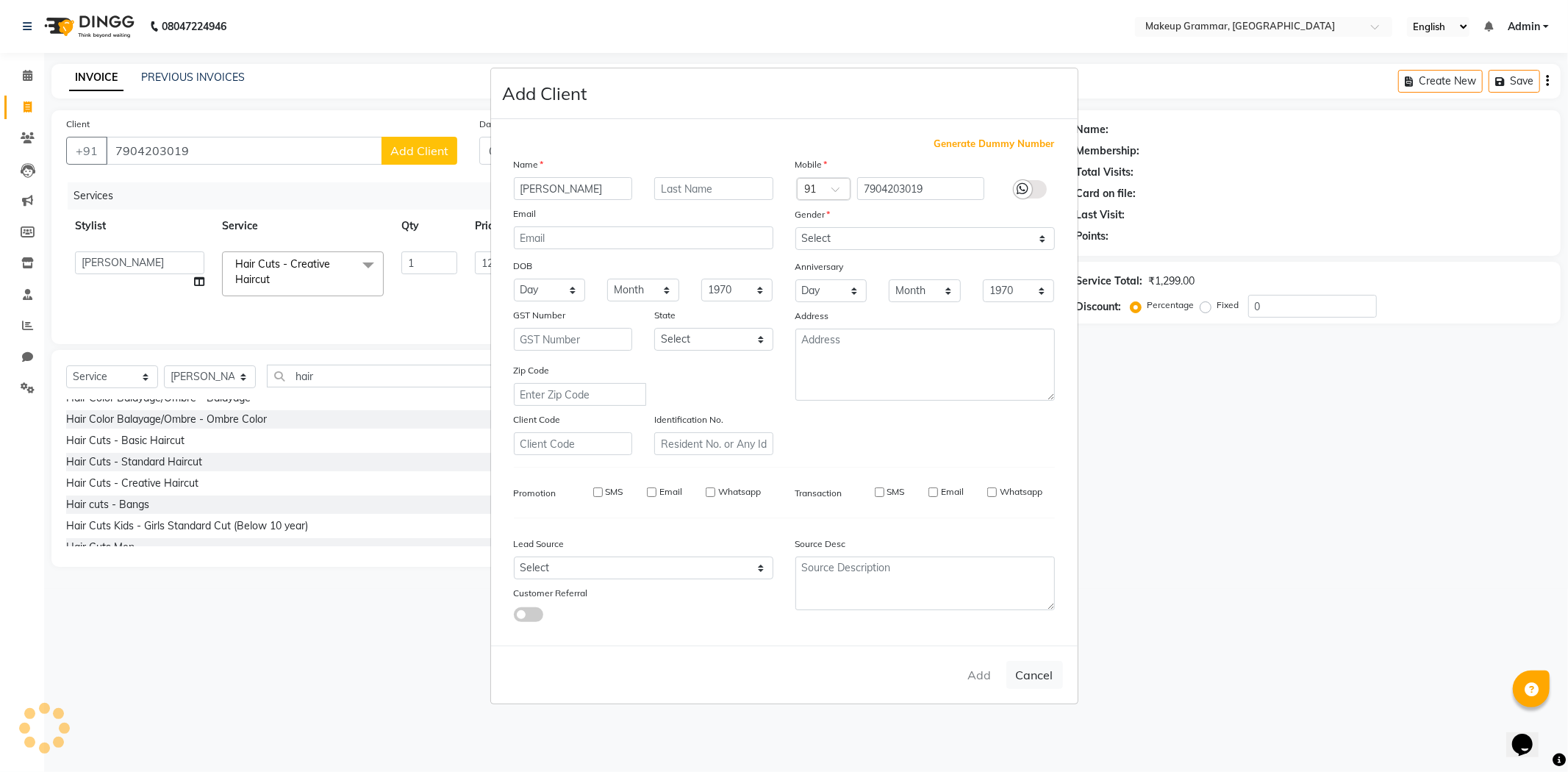
checkbox input "false"
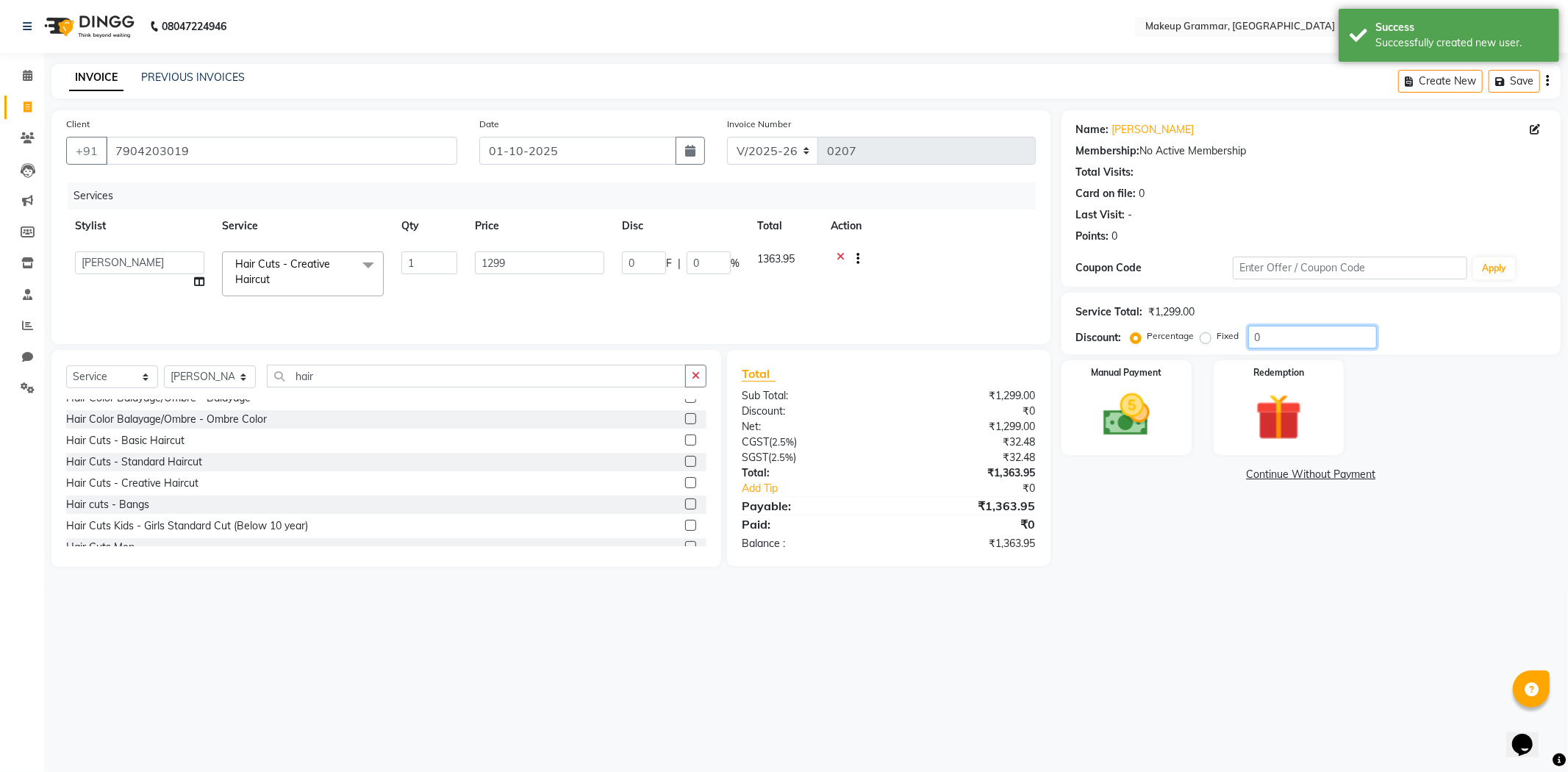
click at [1309, 339] on input "0" at bounding box center [1312, 337] width 128 height 23
type input "5"
type input "64.95"
type input "5"
type input "50"
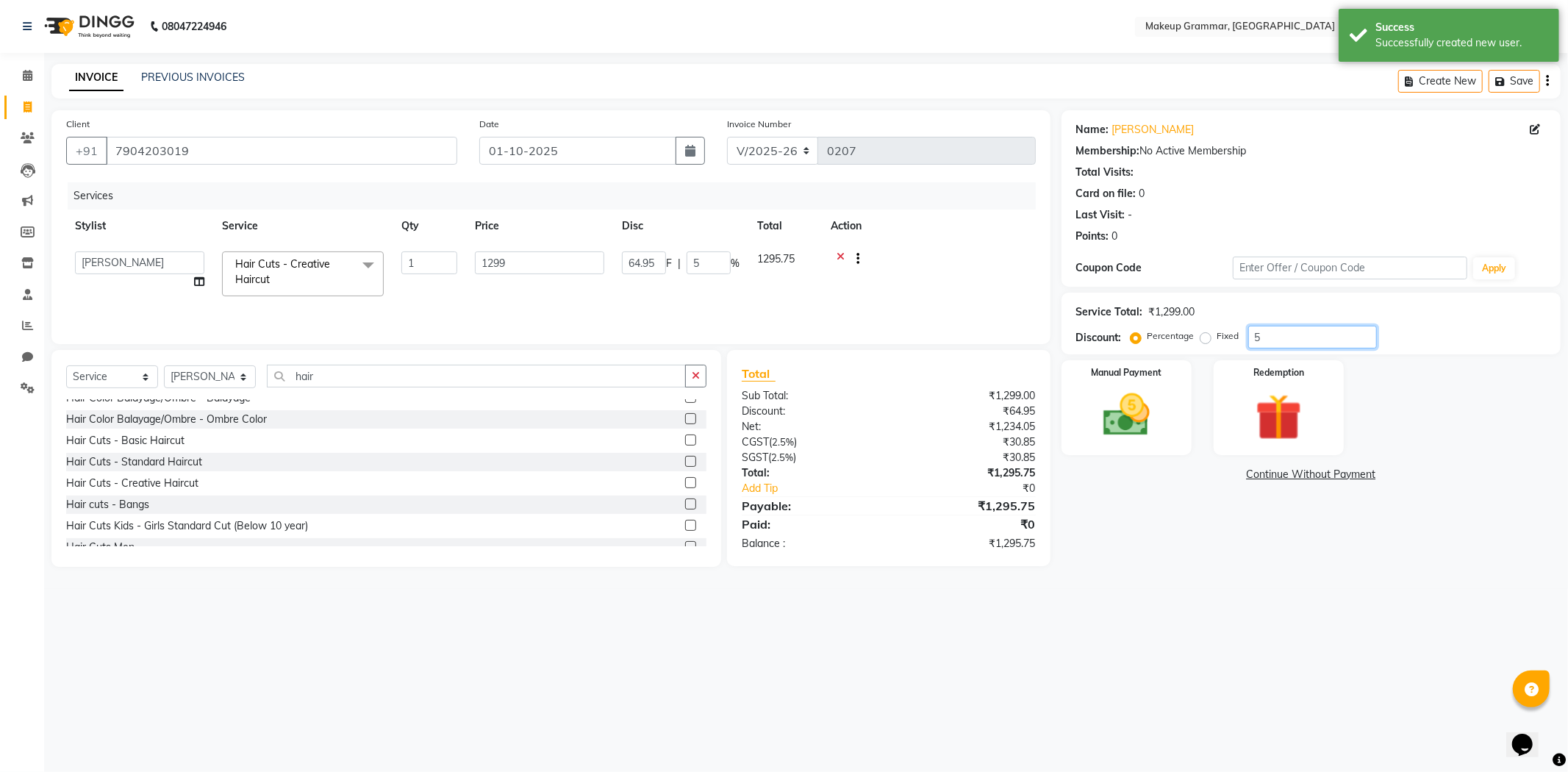
type input "649.5"
type input "50"
click at [1271, 522] on div "Name: Mrs.subhashni Membership: No Active Membership Total Visits: Card on file…" at bounding box center [1317, 338] width 511 height 456
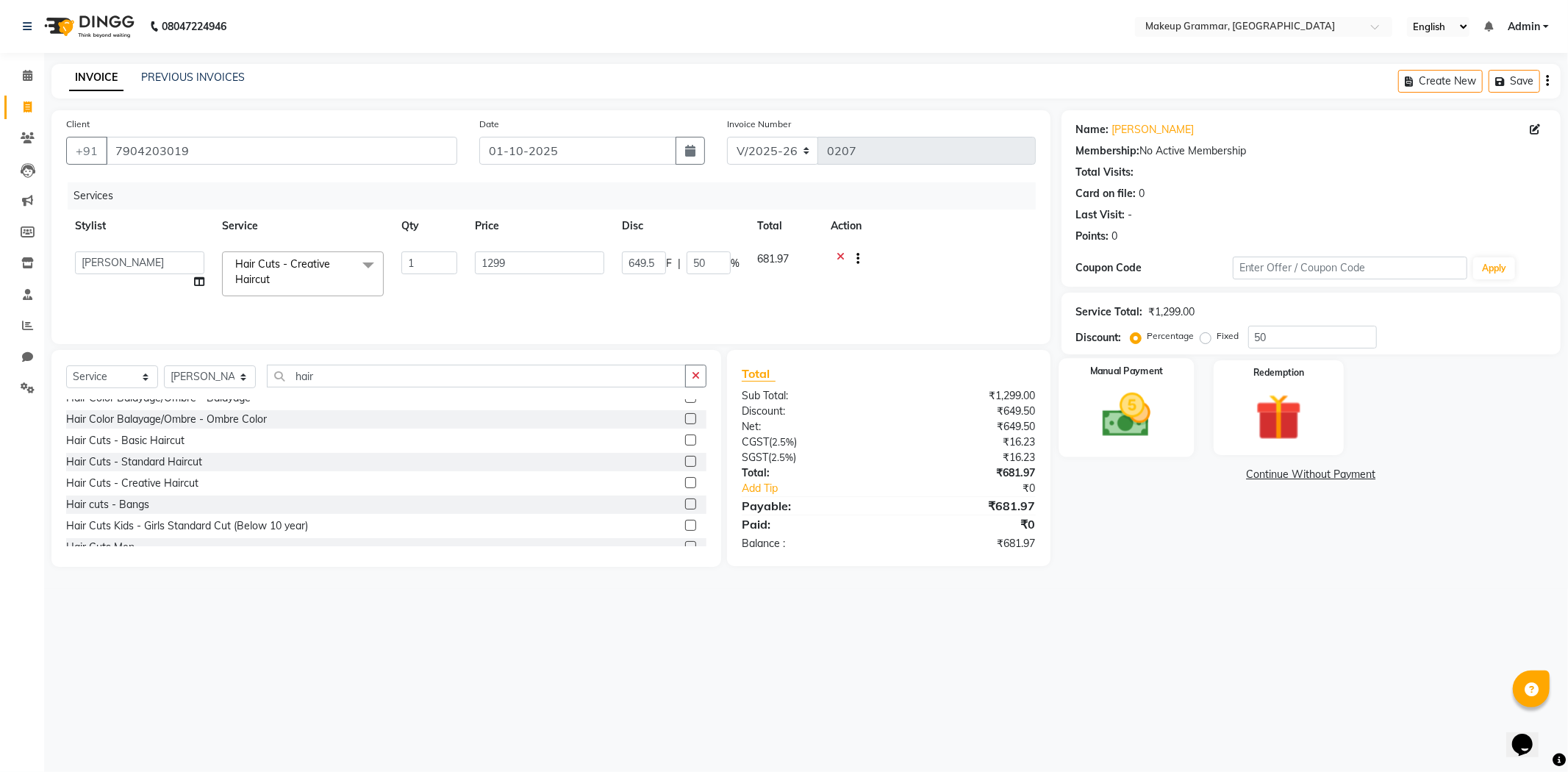
click at [1091, 397] on img at bounding box center [1126, 415] width 78 height 56
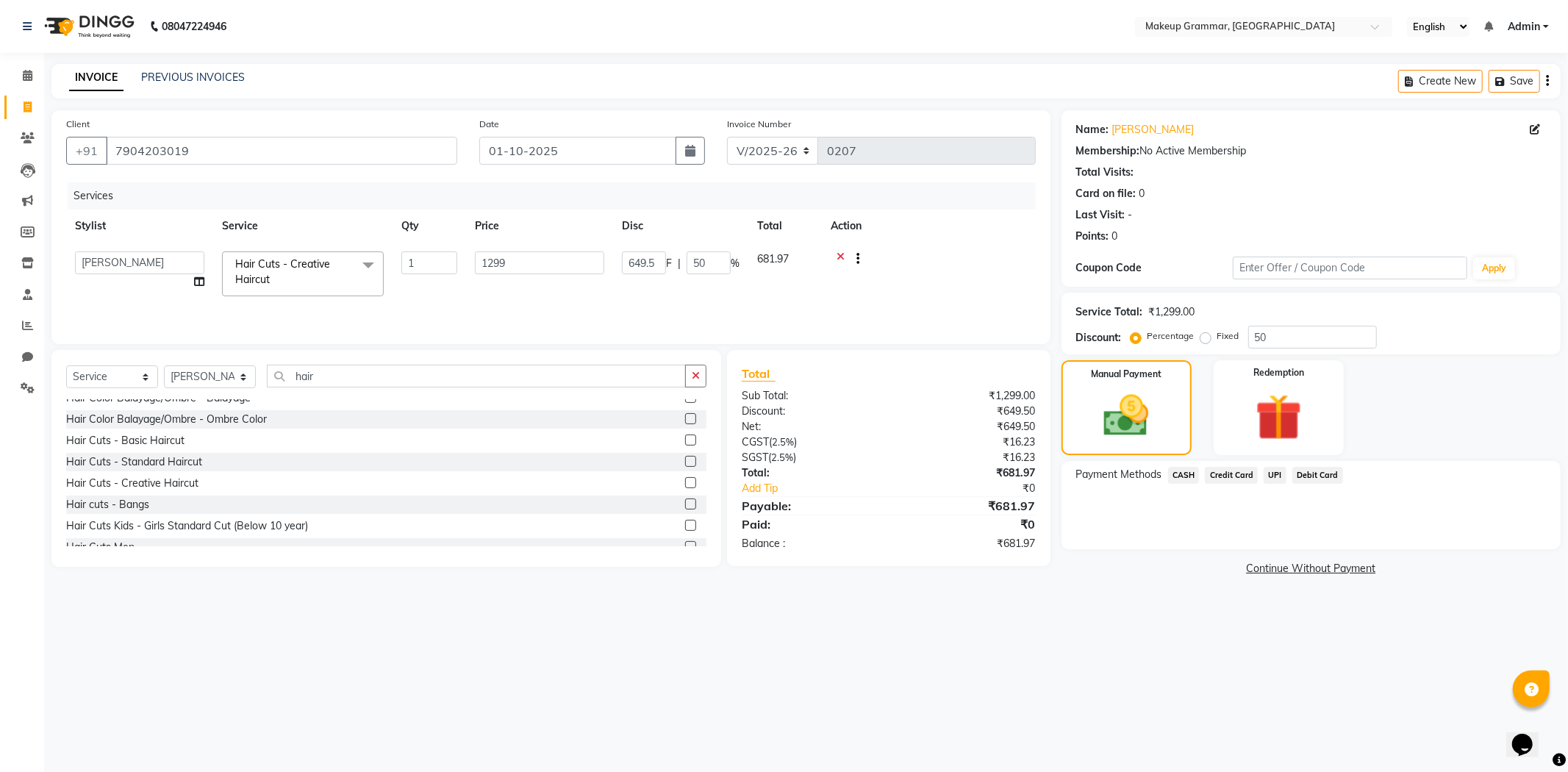
click at [1272, 470] on span "UPI" at bounding box center [1275, 475] width 23 height 17
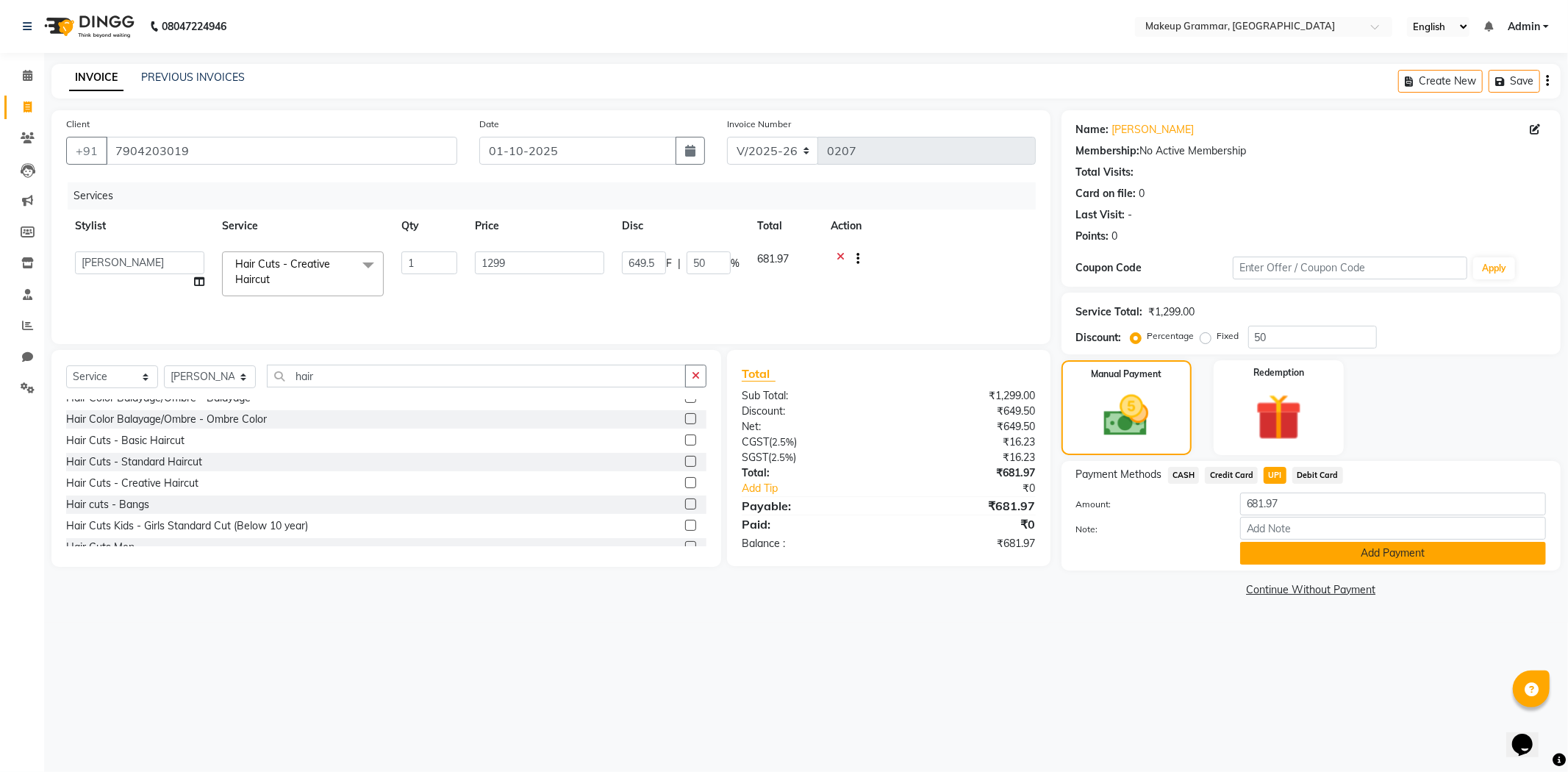
click at [1303, 555] on button "Add Payment" at bounding box center [1393, 553] width 306 height 23
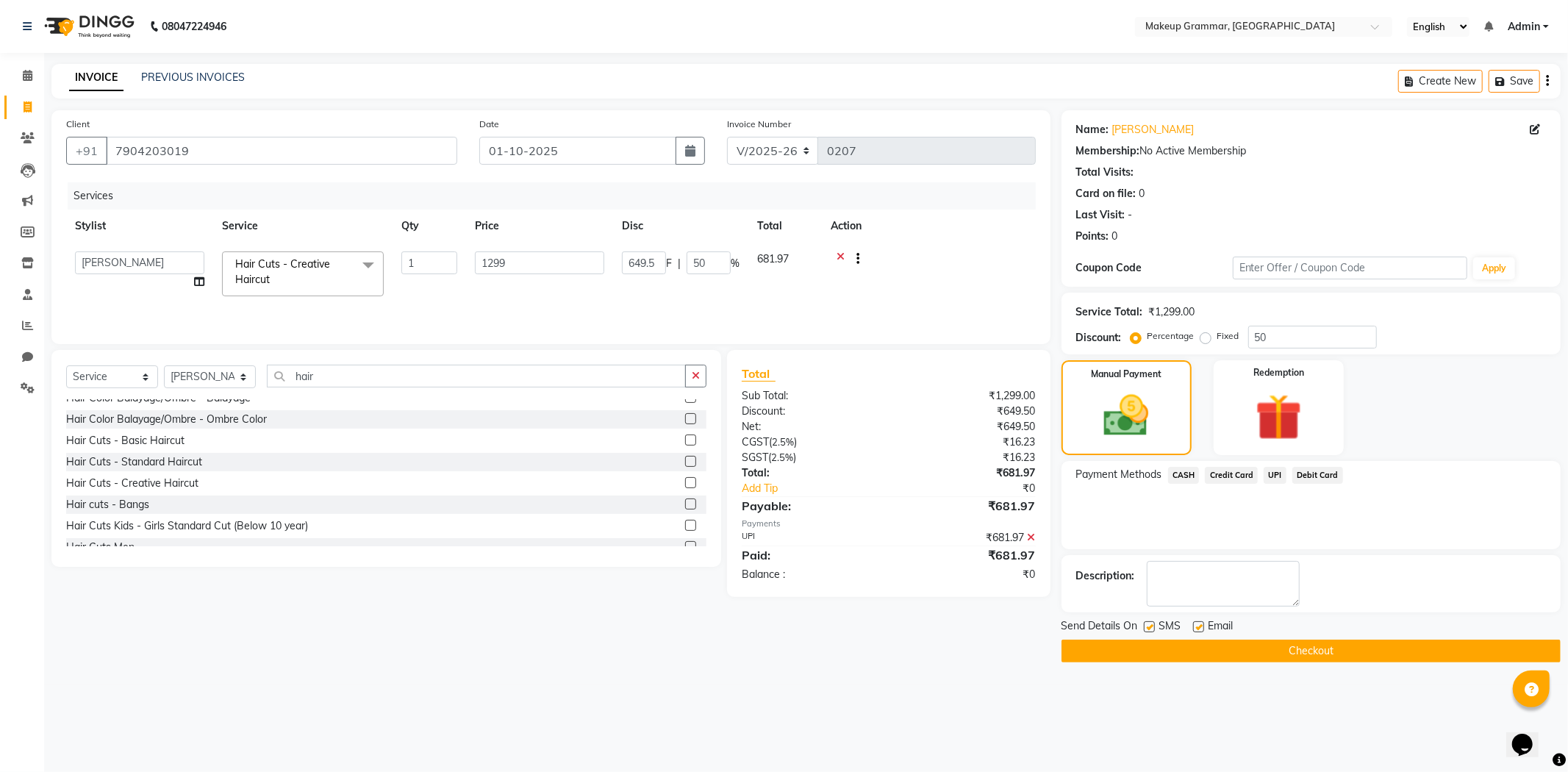
click at [1282, 651] on button "Checkout" at bounding box center [1311, 651] width 499 height 23
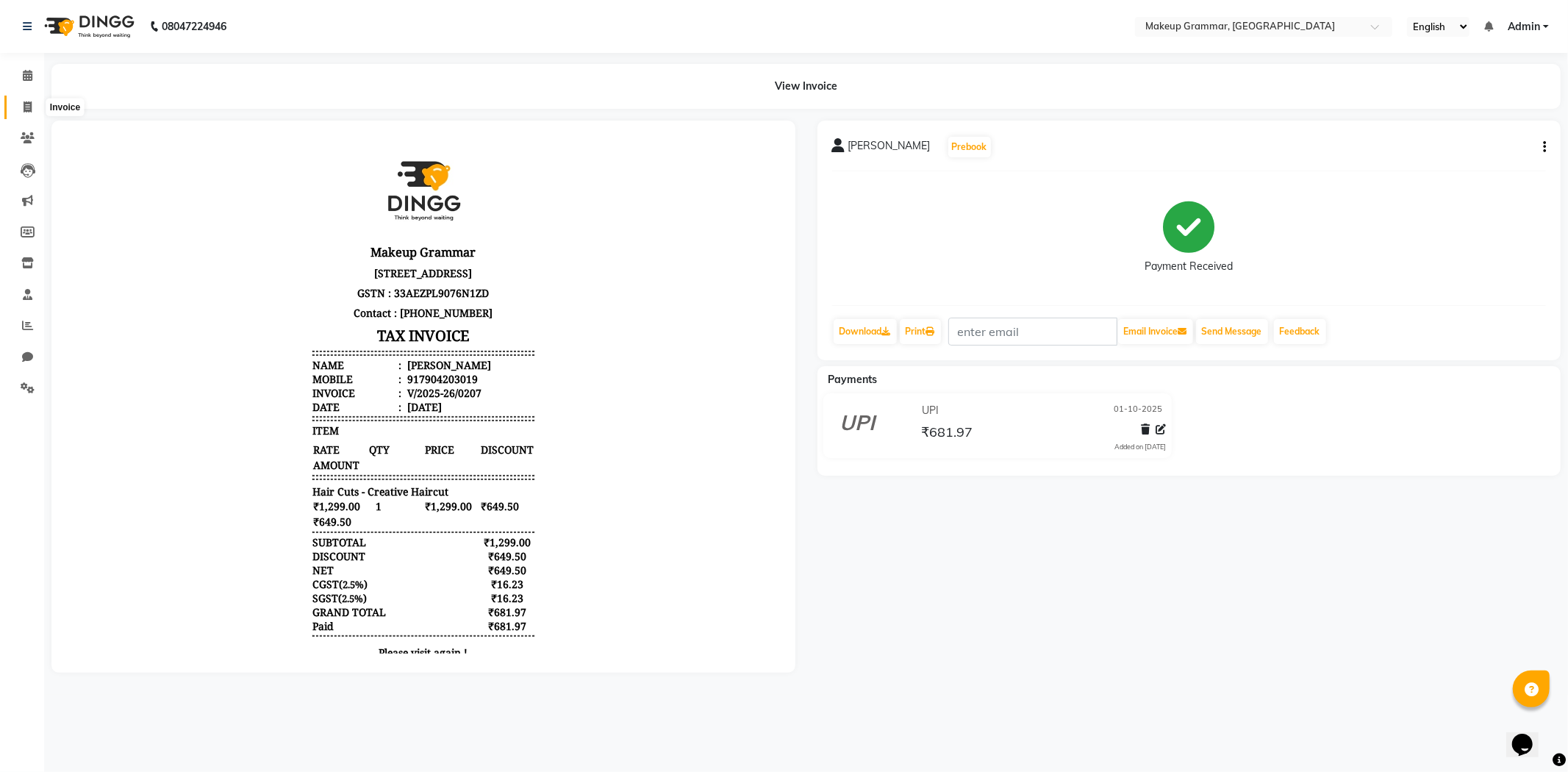
click at [23, 107] on icon at bounding box center [27, 107] width 8 height 11
select select "service"
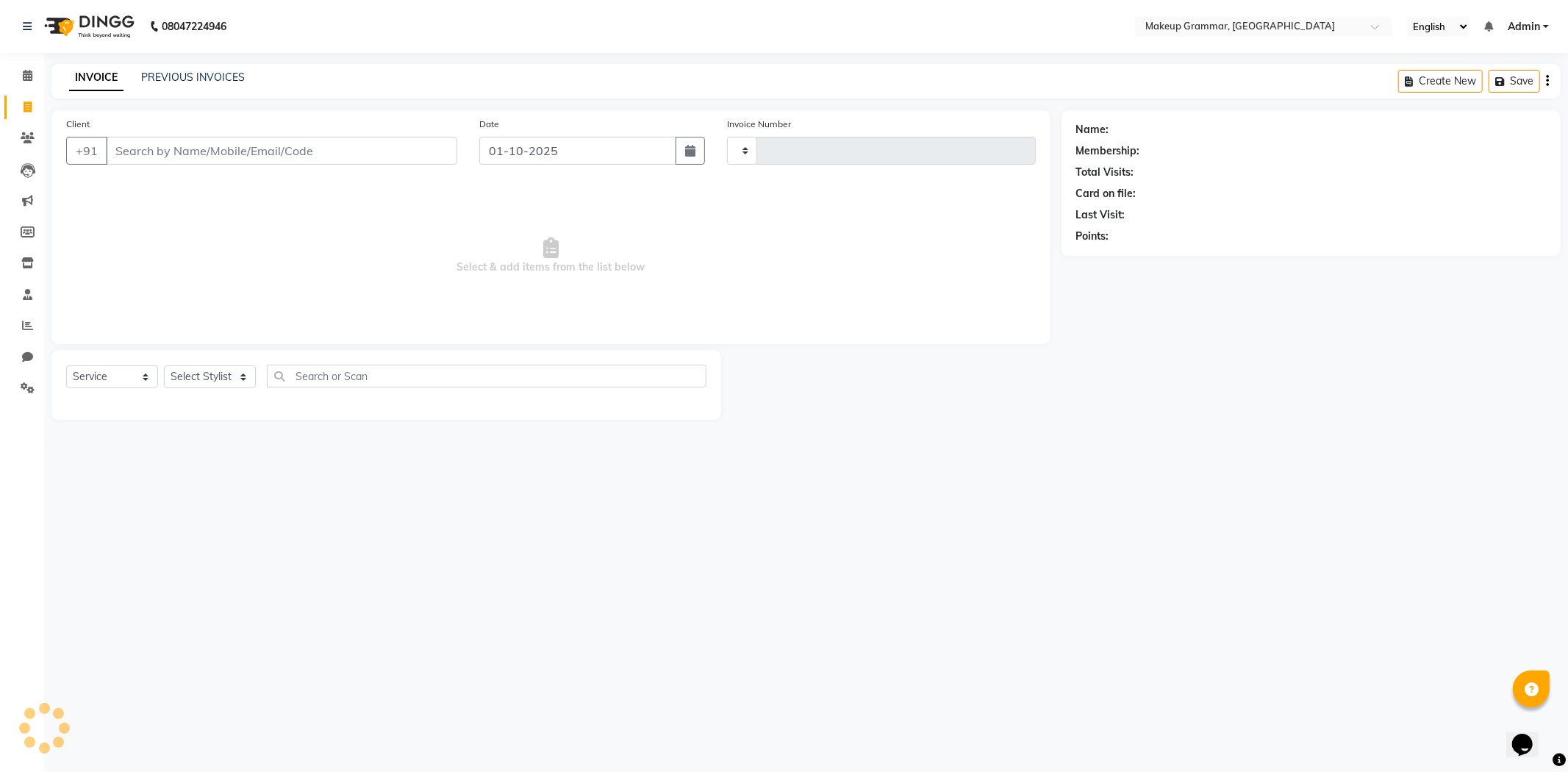
type input "0208"
select select "8477"
click at [192, 70] on link "PREVIOUS INVOICES" at bounding box center [193, 77] width 103 height 13
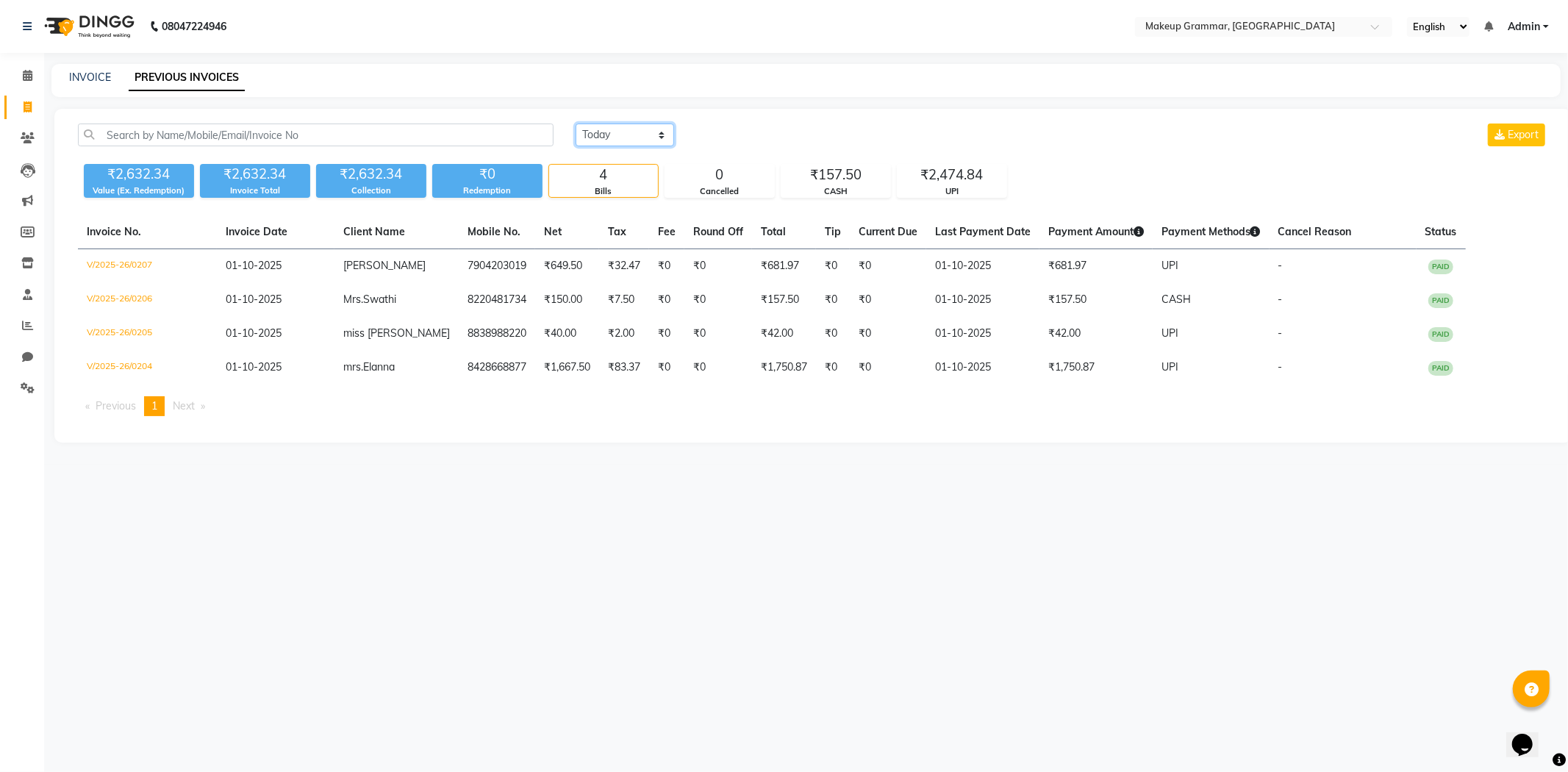
click at [635, 129] on select "Today Yesterday Custom Range" at bounding box center [625, 135] width 99 height 23
select select "range"
click at [576, 124] on select "Today Yesterday Custom Range" at bounding box center [625, 135] width 99 height 23
click at [743, 135] on input "01-10-2025" at bounding box center [744, 135] width 103 height 20
select select "10"
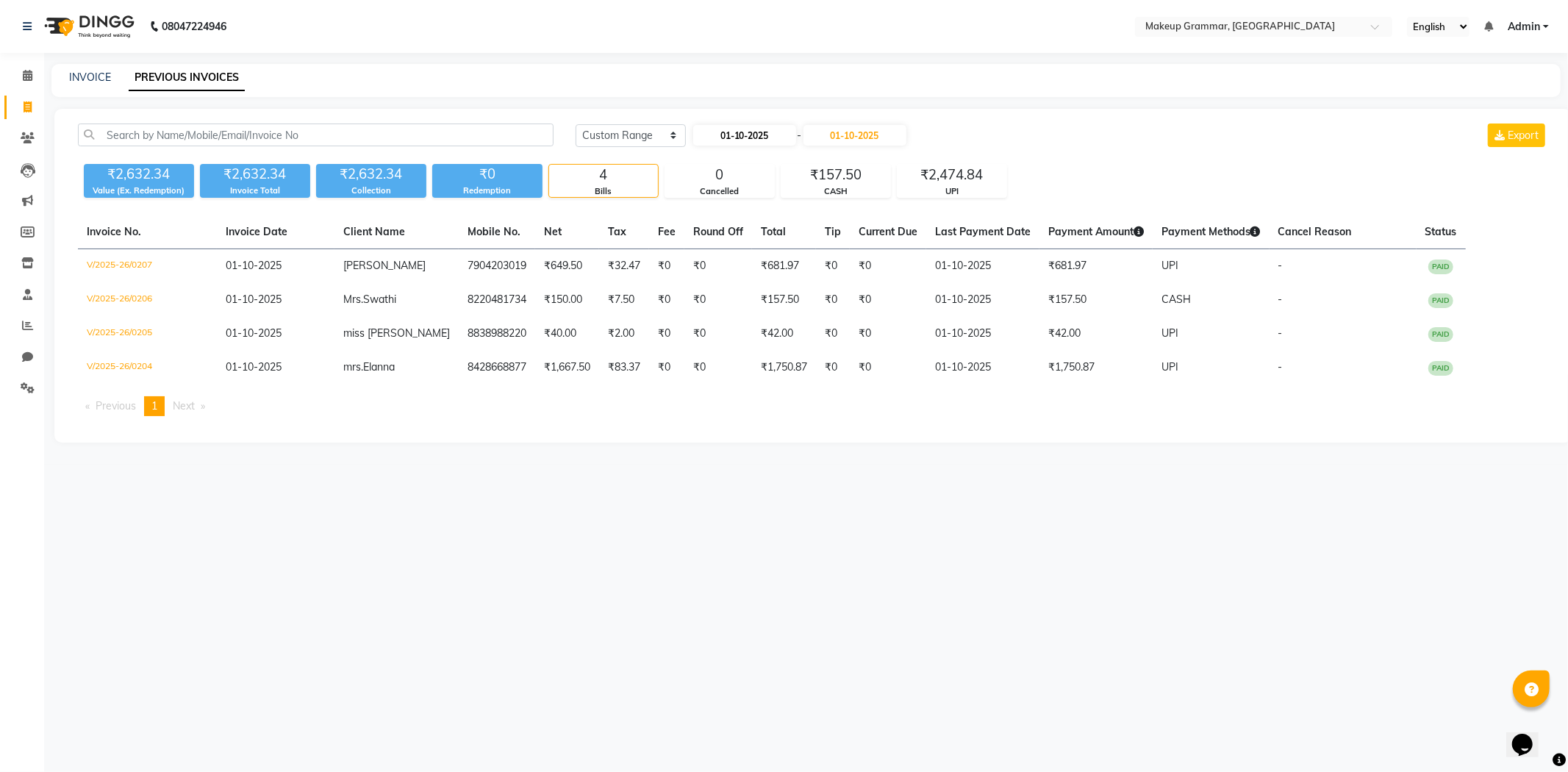
select select "2025"
drag, startPoint x: 757, startPoint y: 210, endPoint x: 809, endPoint y: 159, distance: 72.8
click at [758, 210] on div "1" at bounding box center [755, 210] width 23 height 23
click at [847, 142] on input "01-10-2025" at bounding box center [855, 135] width 103 height 20
click at [914, 303] on div "31" at bounding box center [918, 304] width 23 height 23
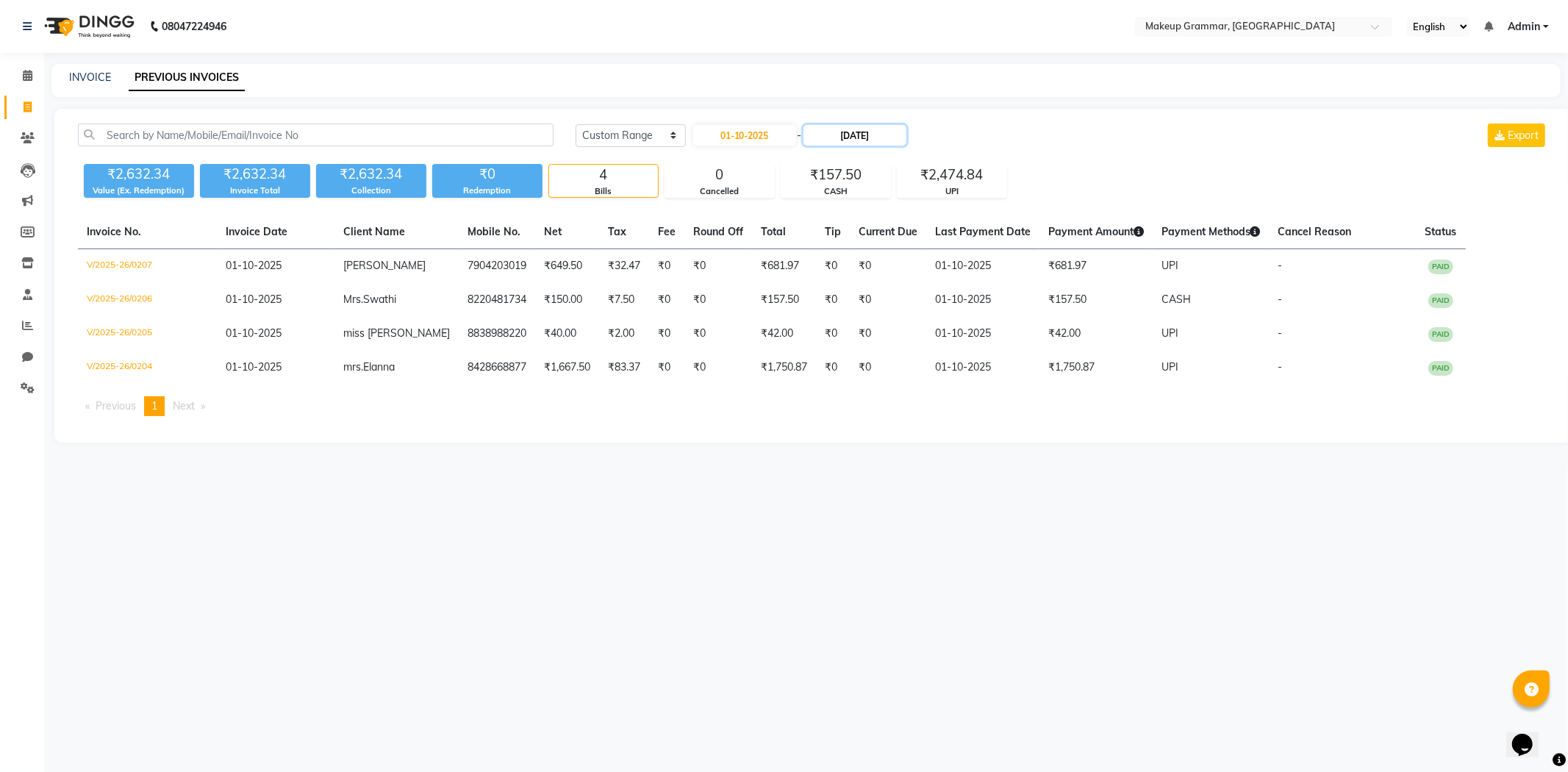
click at [901, 134] on input "31-10-2025" at bounding box center [855, 135] width 103 height 20
click at [894, 304] on div "30" at bounding box center [894, 304] width 23 height 23
type input "30-10-2025"
click at [858, 122] on div "Today Yesterday Custom Range 01-10-2025 - 30-10-2025 Export ₹2,632.34 Value (Ex…" at bounding box center [813, 275] width 1517 height 334
click at [863, 129] on input "30-10-2025" at bounding box center [855, 135] width 103 height 20
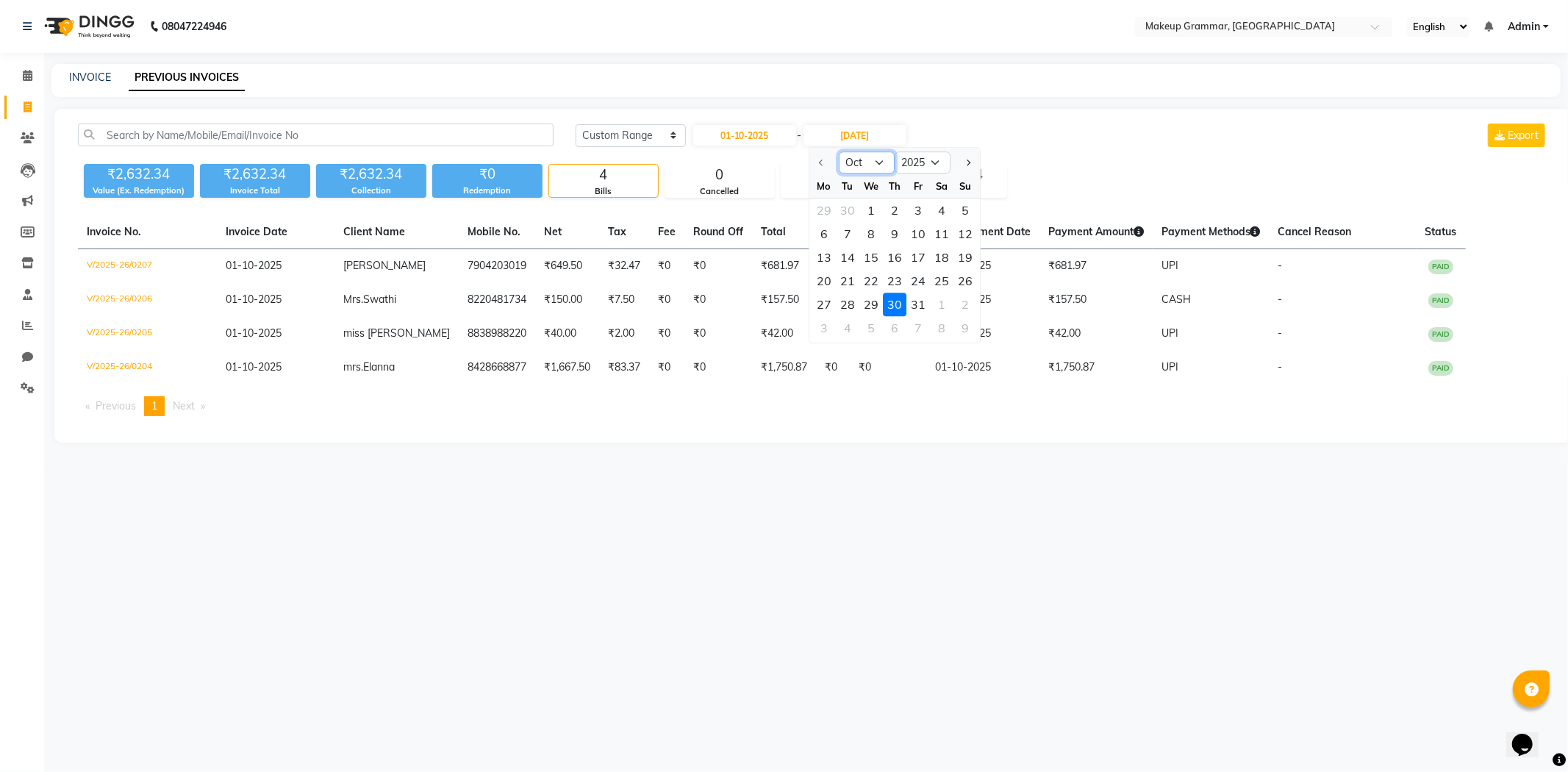
click at [870, 163] on select "Oct Nov Dec" at bounding box center [866, 162] width 56 height 22
click at [753, 132] on input "01-10-2025" at bounding box center [744, 135] width 103 height 20
select select "10"
select select "2025"
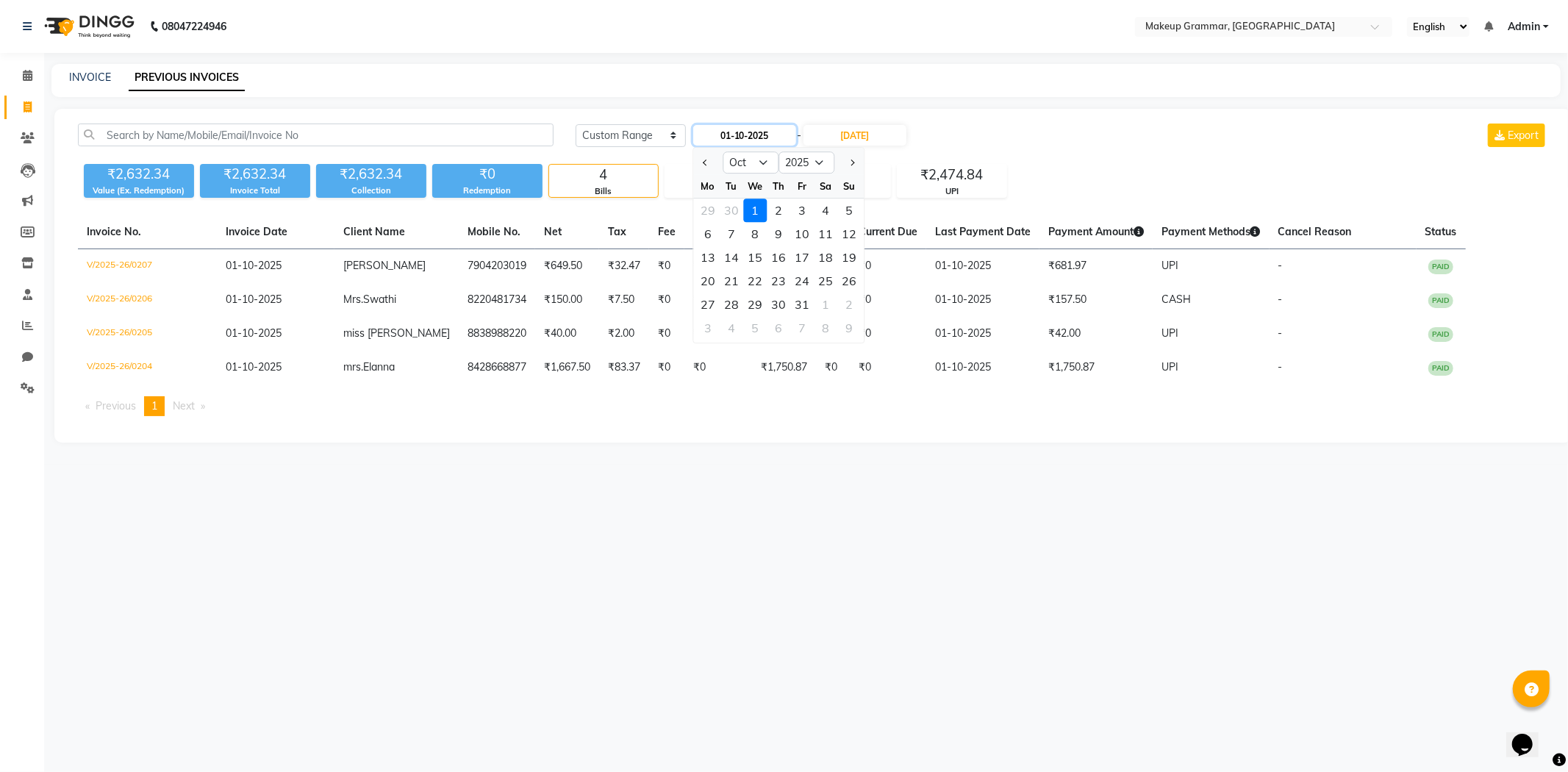
click at [773, 141] on input "01-10-2025" at bounding box center [744, 135] width 103 height 20
click at [755, 167] on select "Jan Feb Mar Apr May Jun Jul Aug Sep Oct Nov Dec" at bounding box center [750, 162] width 56 height 22
select select "9"
click at [723, 151] on select "Jan Feb Mar Apr May Jun Jul Aug Sep Oct Nov Dec" at bounding box center [750, 162] width 56 height 22
click at [714, 211] on div "1" at bounding box center [708, 210] width 23 height 23
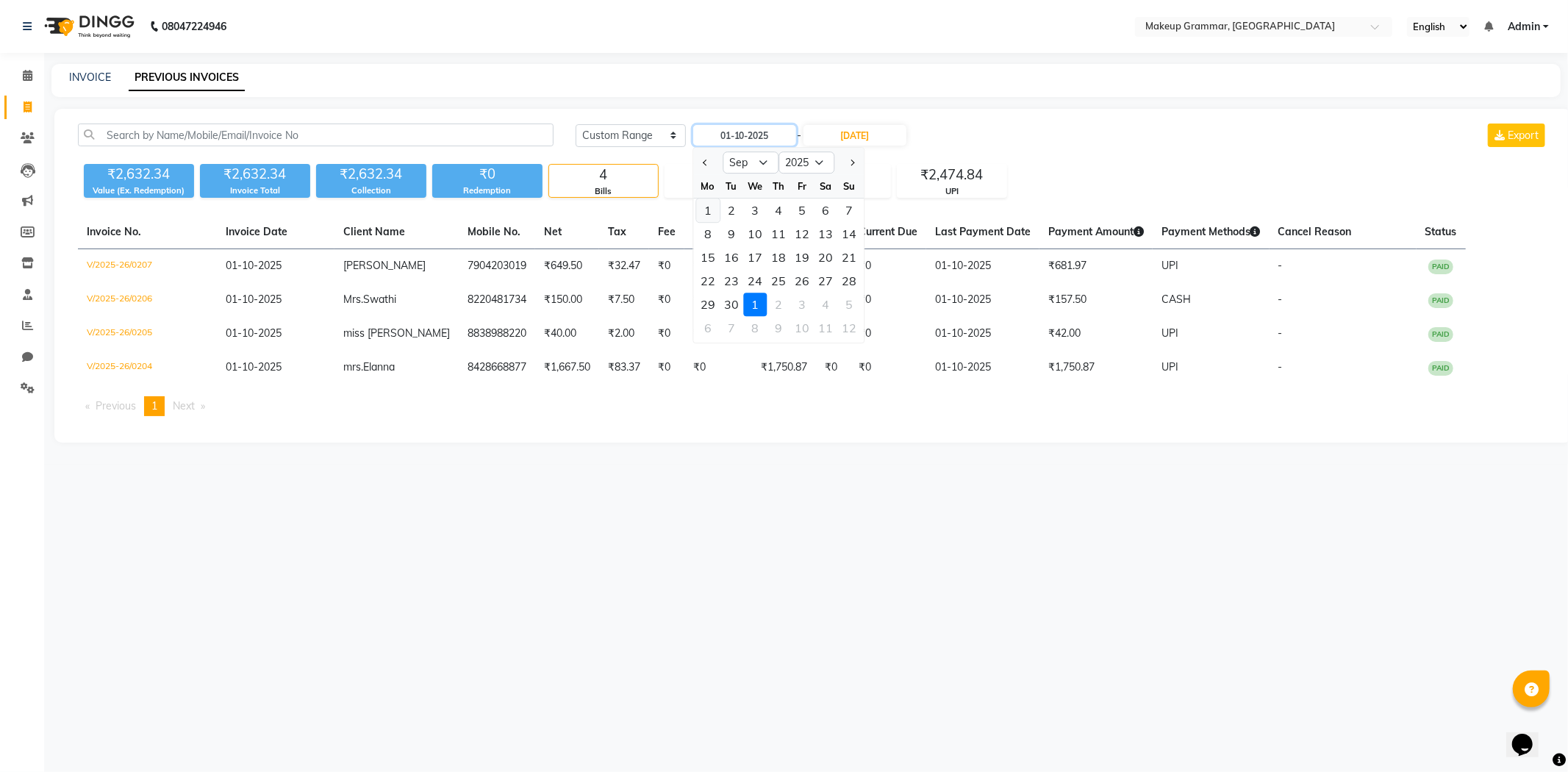
type input "01-09-2025"
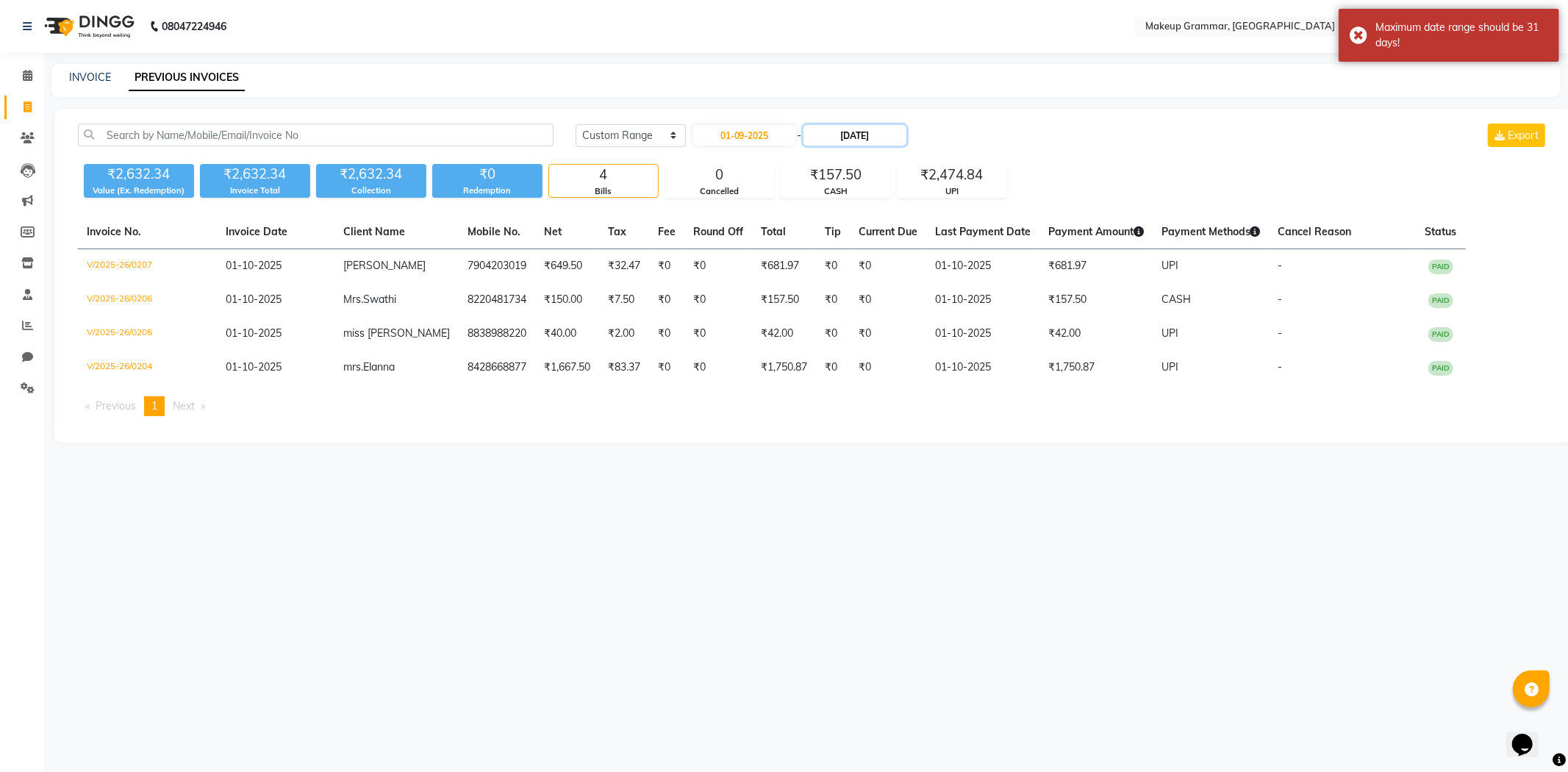
click at [822, 131] on input "30-10-2025" at bounding box center [855, 135] width 103 height 20
click at [875, 166] on select "Sep Oct Nov Dec" at bounding box center [866, 162] width 56 height 22
select select "9"
click at [839, 151] on select "Sep Oct Nov Dec" at bounding box center [866, 162] width 56 height 22
click at [847, 305] on div "30" at bounding box center [847, 304] width 23 height 23
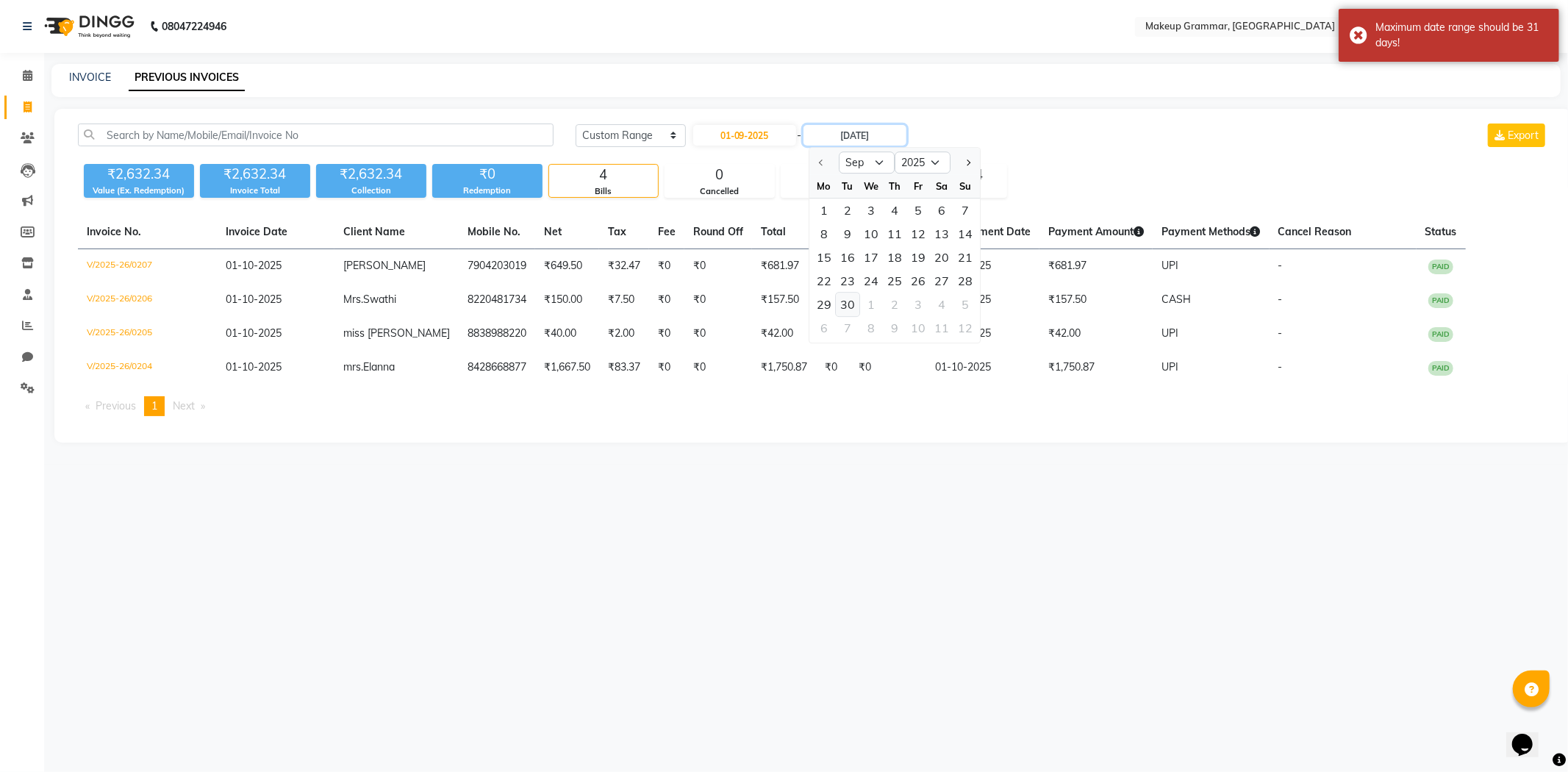
type input "30-09-2025"
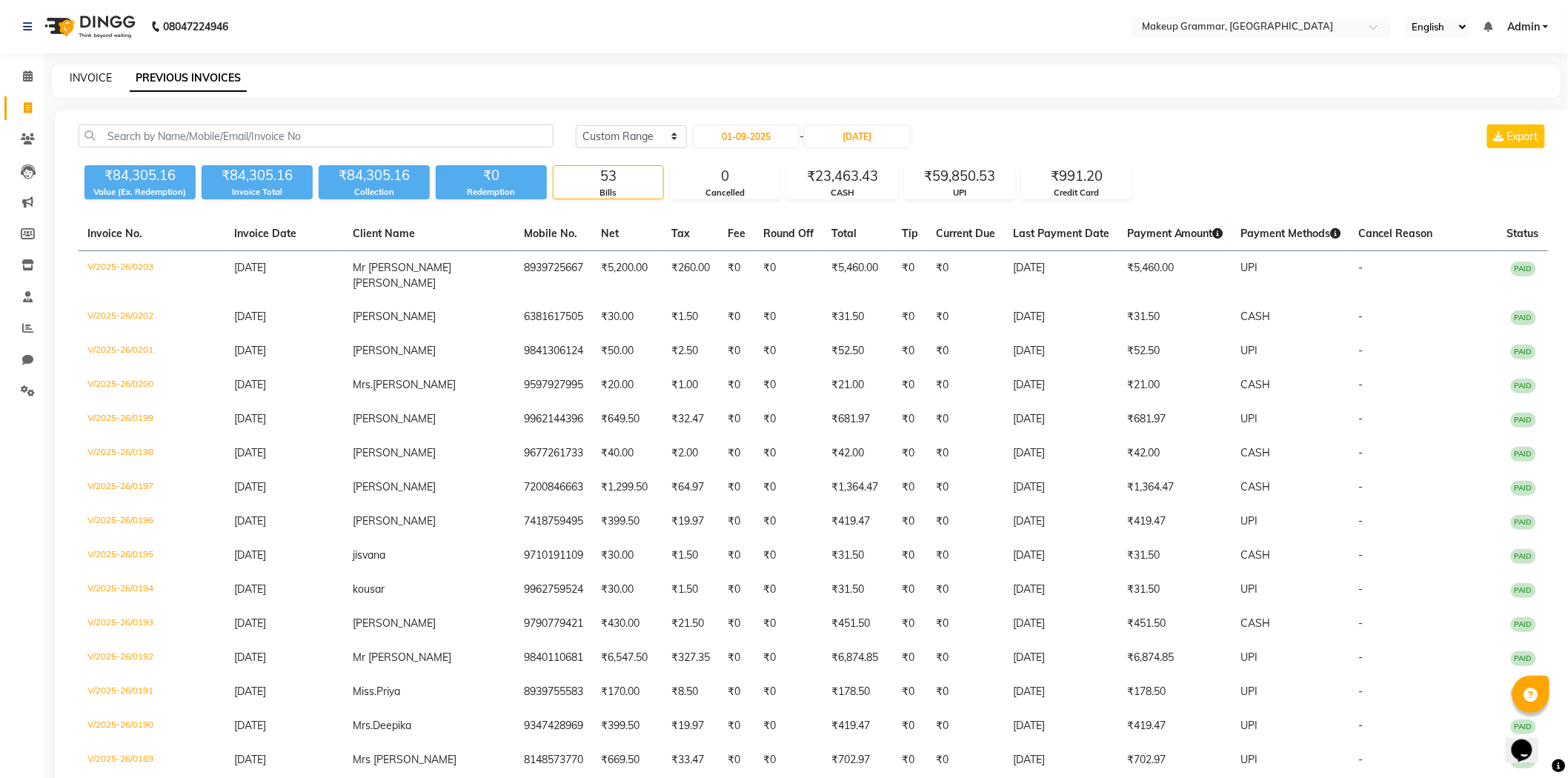
click at [94, 78] on link "INVOICE" at bounding box center [91, 77] width 42 height 13
select select "service"
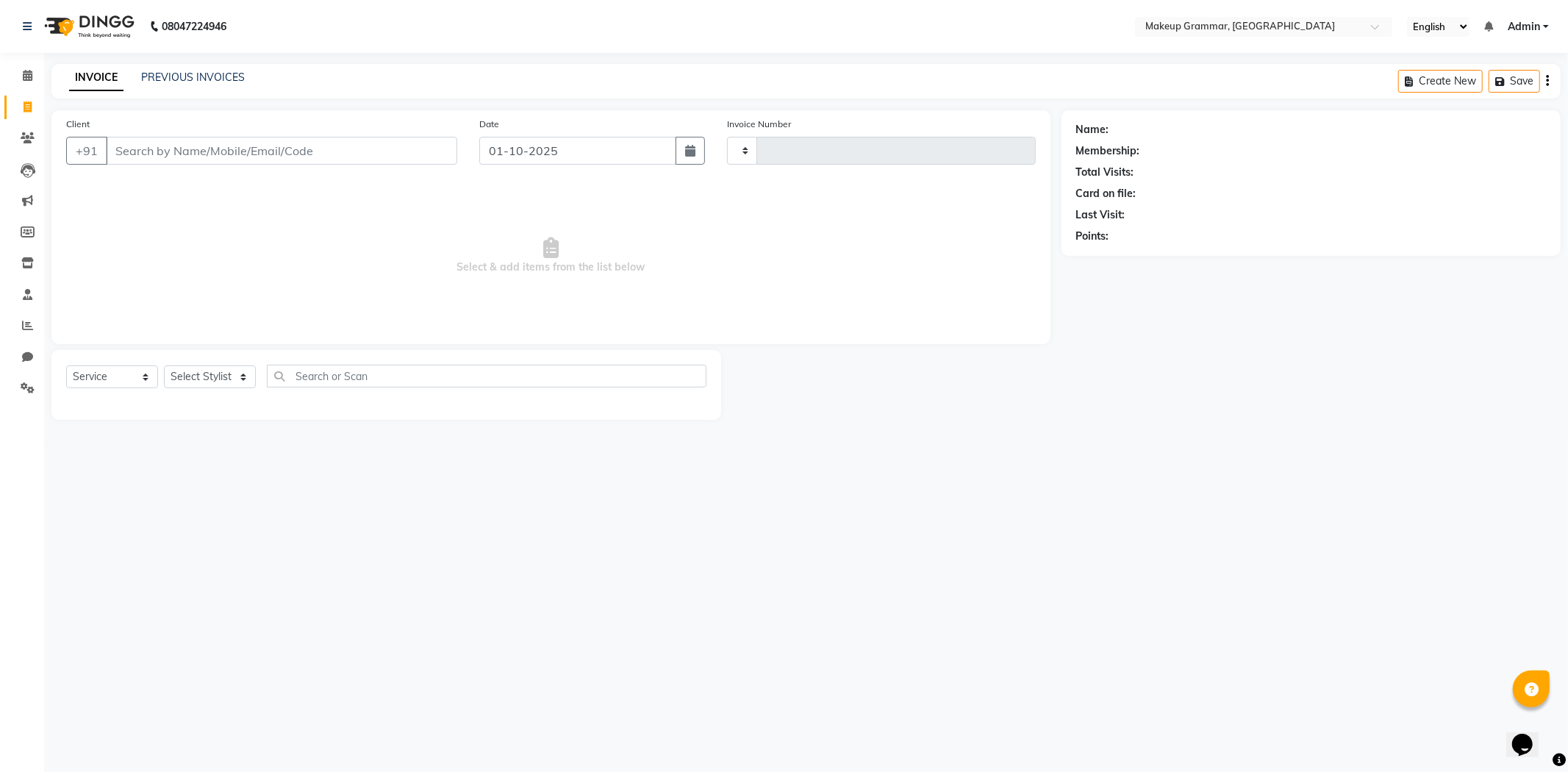
type input "0208"
select select "8477"
click at [690, 159] on button "button" at bounding box center [690, 150] width 29 height 28
select select "10"
select select "2025"
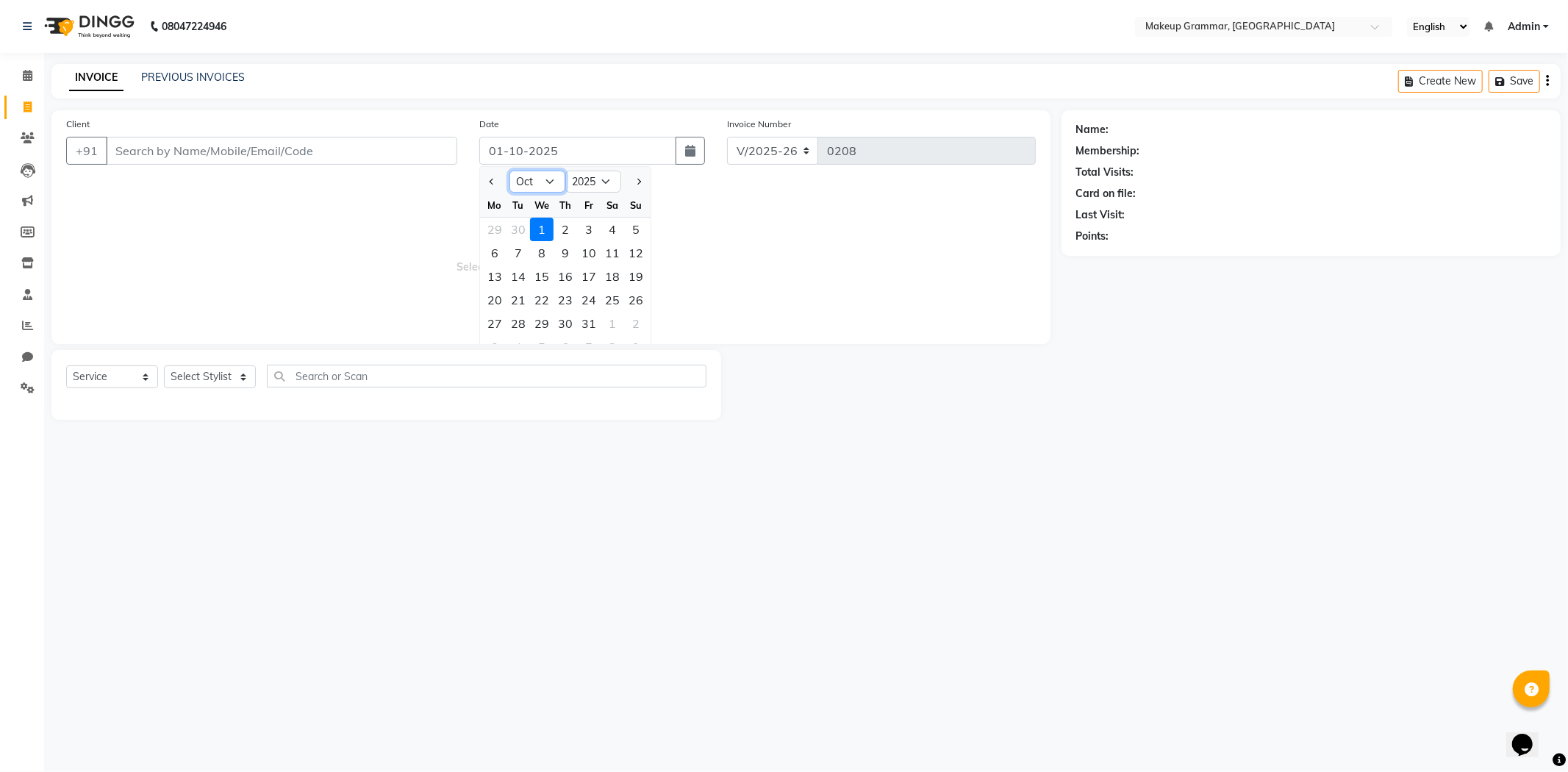
click at [522, 177] on select "Jan Feb Mar Apr May Jun Jul Aug Sep Oct Nov Dec" at bounding box center [537, 181] width 56 height 22
select select "9"
click at [510, 170] on select "Jan Feb Mar Apr May Jun Jul Aug Sep Oct Nov Dec" at bounding box center [537, 181] width 56 height 22
click at [498, 223] on div "1" at bounding box center [494, 229] width 23 height 23
type input "01-09-2025"
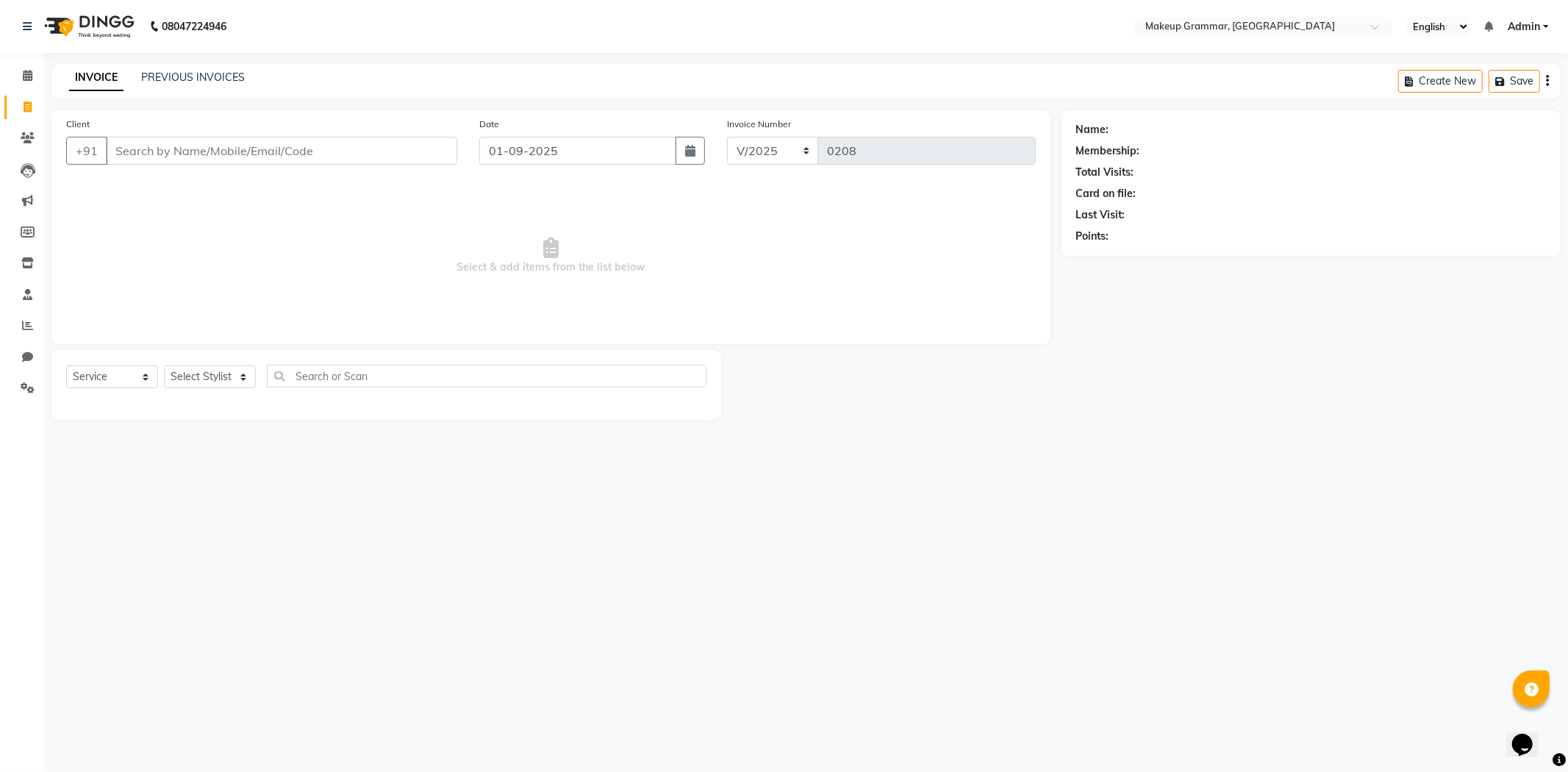
click at [158, 69] on div "INVOICE PREVIOUS INVOICES Create New Save" at bounding box center [806, 81] width 1509 height 35
click at [174, 72] on link "PREVIOUS INVOICES" at bounding box center [193, 77] width 103 height 13
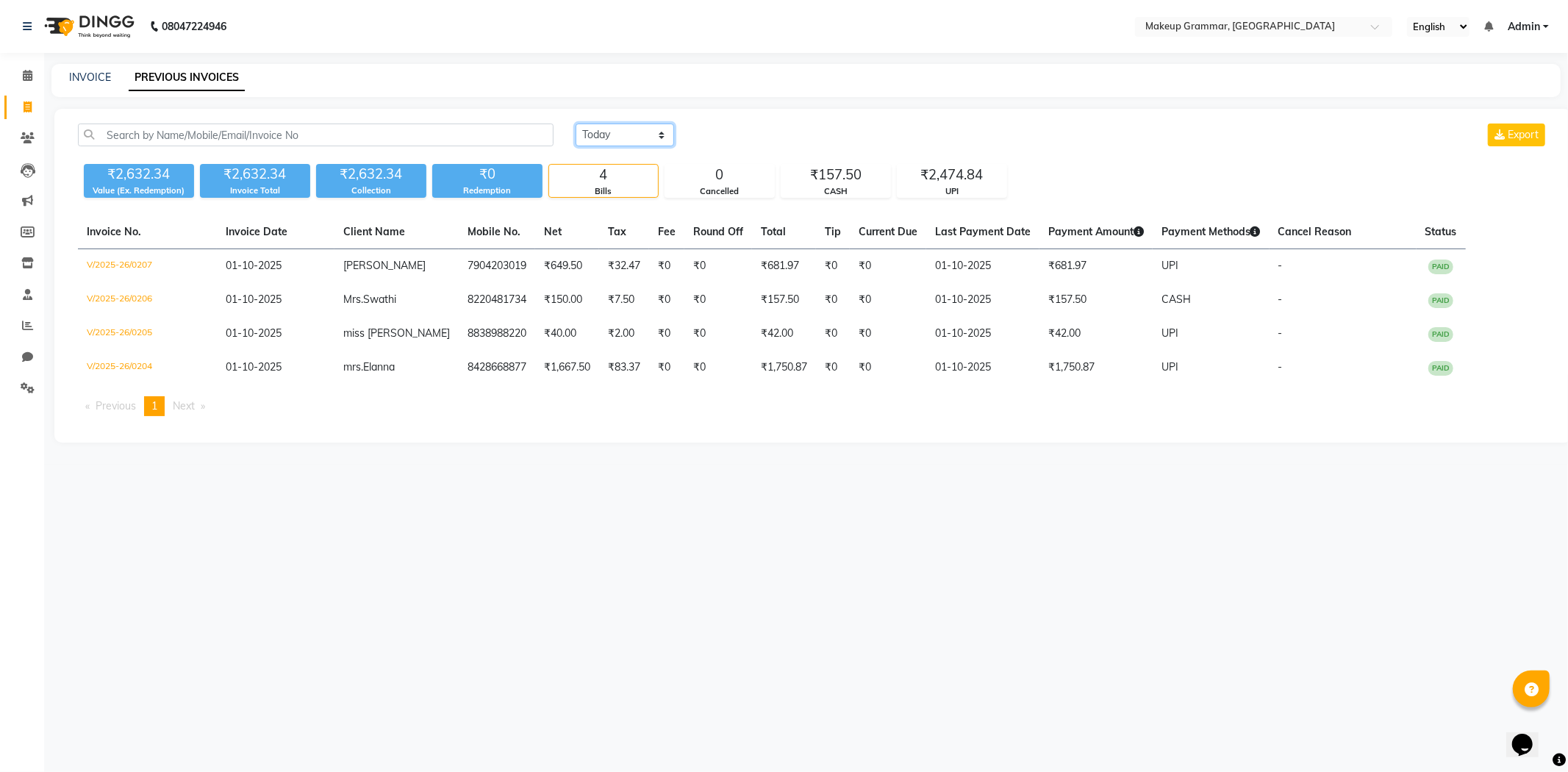
click at [652, 138] on select "Today Yesterday Custom Range" at bounding box center [625, 135] width 99 height 23
select select "range"
click at [576, 124] on select "Today Yesterday Custom Range" at bounding box center [625, 135] width 99 height 23
click at [738, 128] on input "01-10-2025" at bounding box center [744, 135] width 103 height 20
select select "10"
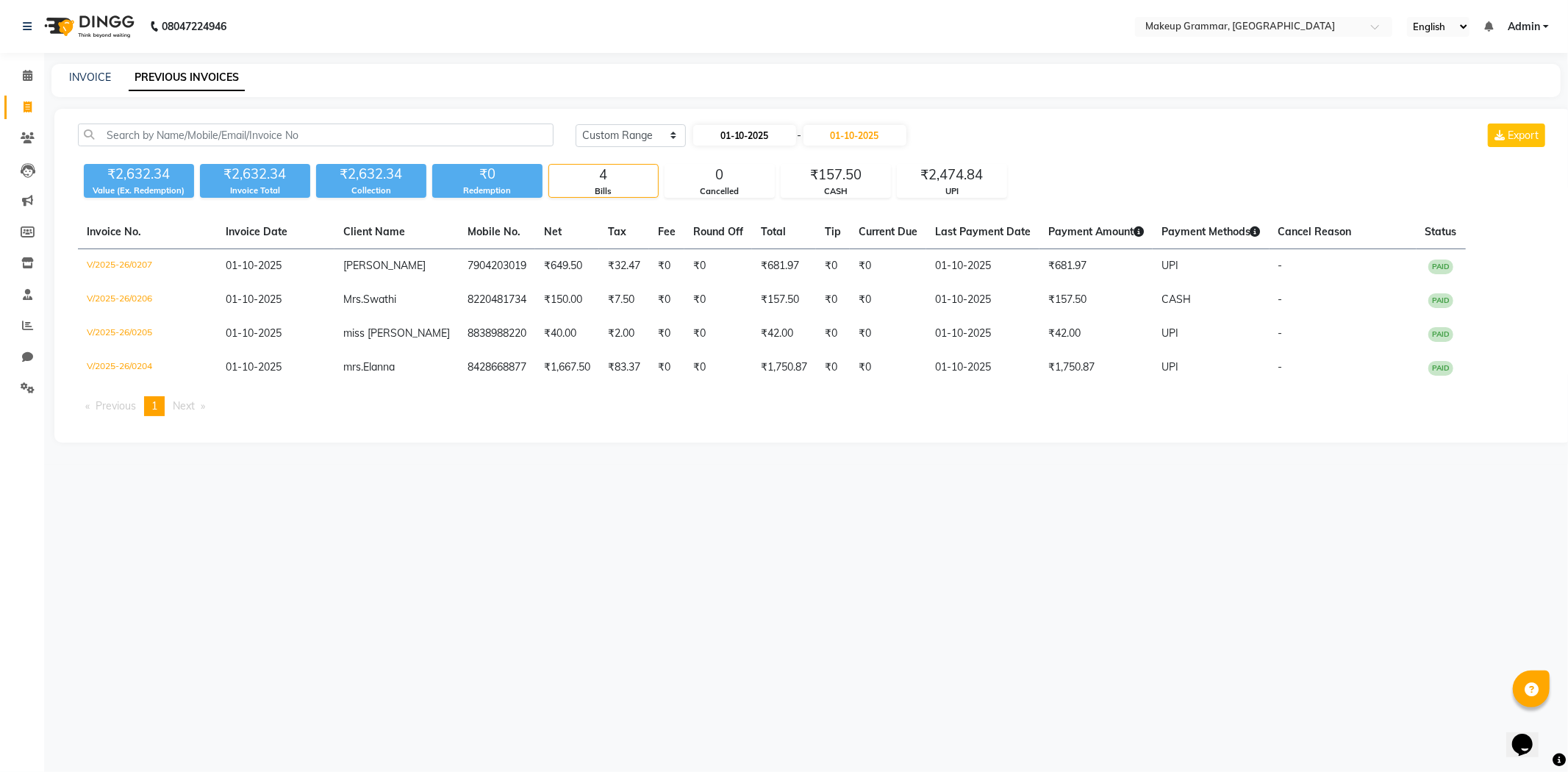
select select "2025"
click at [708, 162] on span "Previous month" at bounding box center [705, 162] width 6 height 6
select select "9"
click at [710, 208] on div "1" at bounding box center [708, 210] width 23 height 23
type input "01-09-2025"
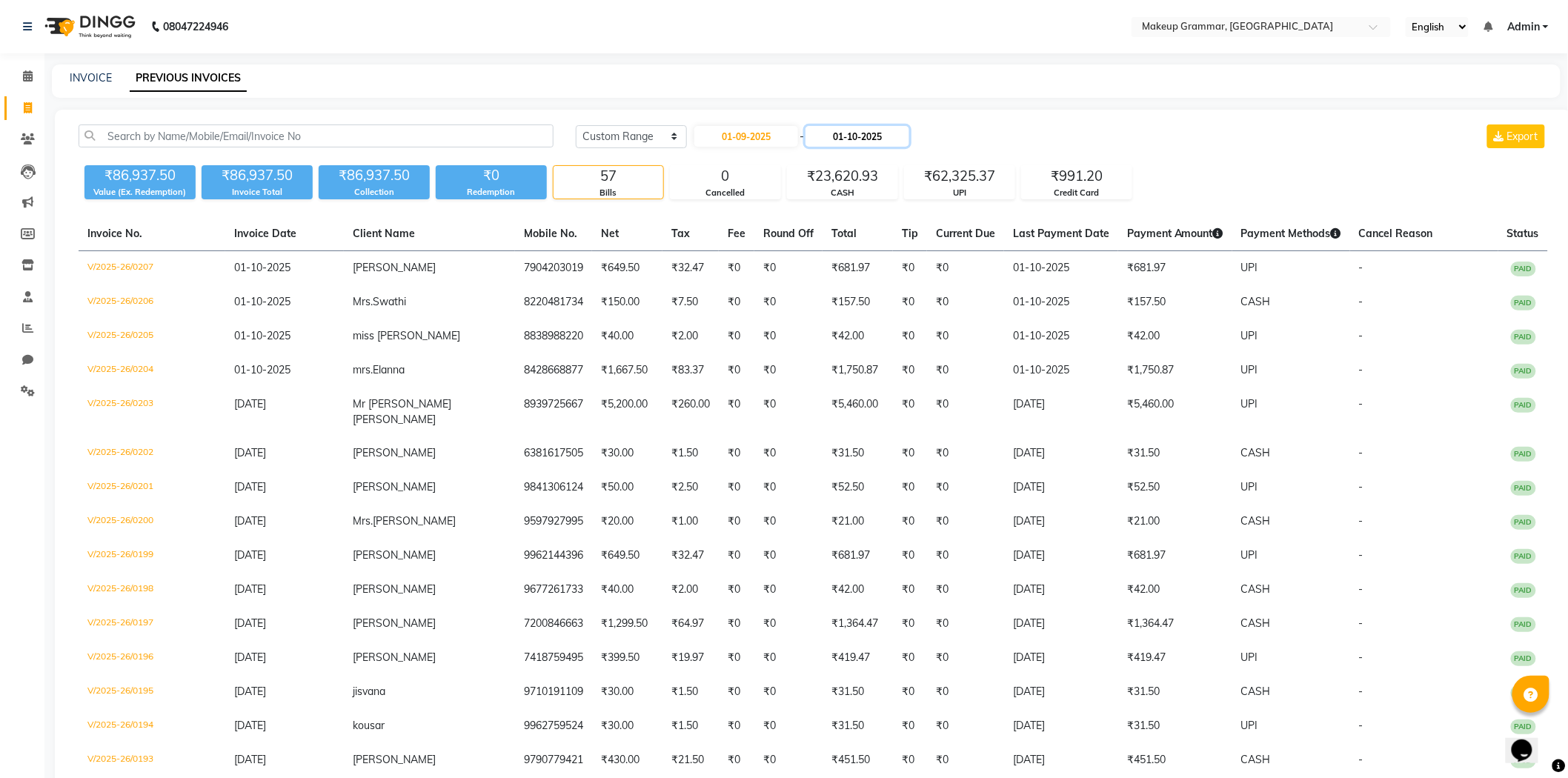
click at [878, 136] on input "01-10-2025" at bounding box center [856, 136] width 103 height 20
select select "10"
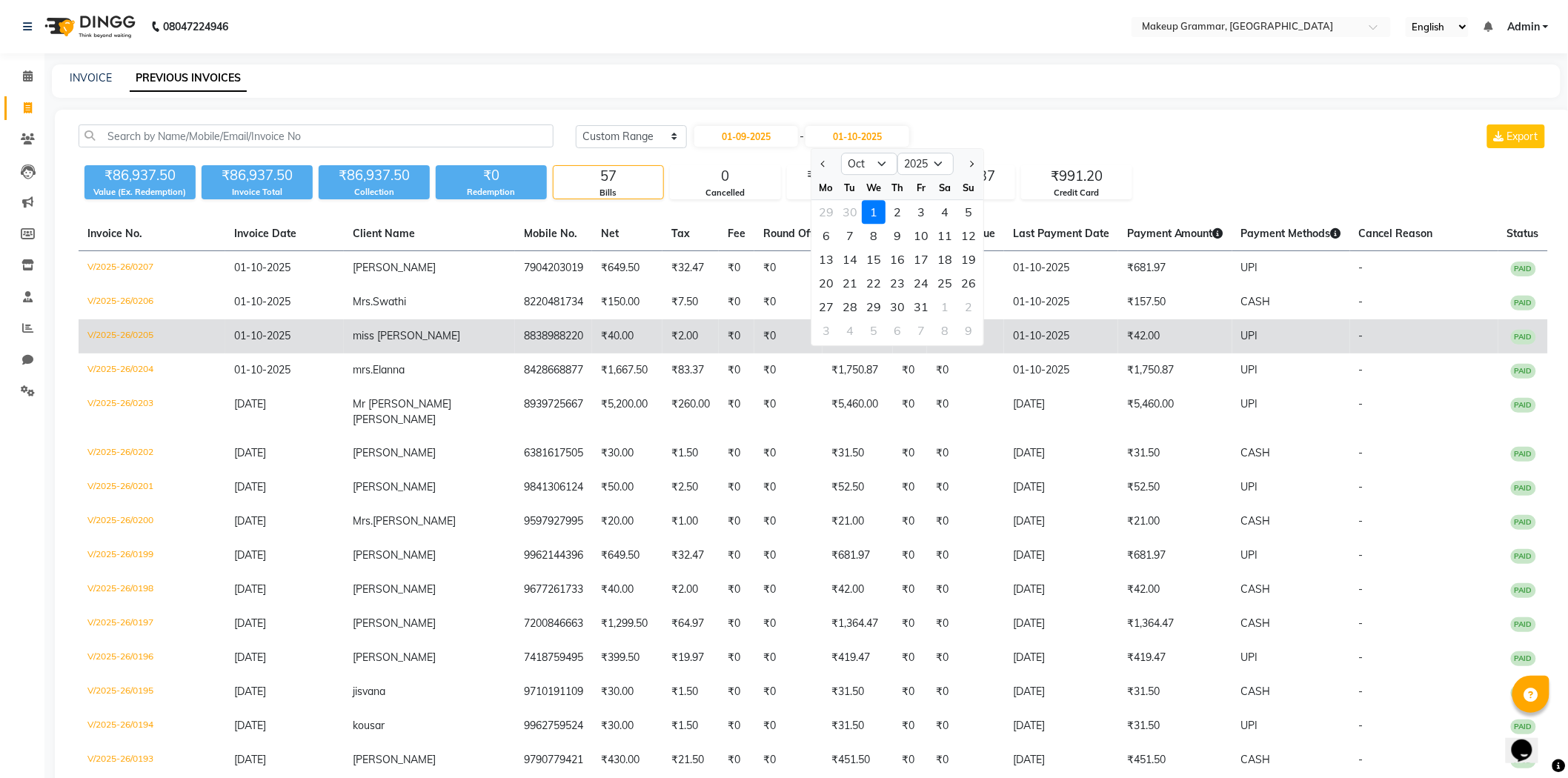
click at [754, 351] on td "₹0" at bounding box center [788, 336] width 68 height 34
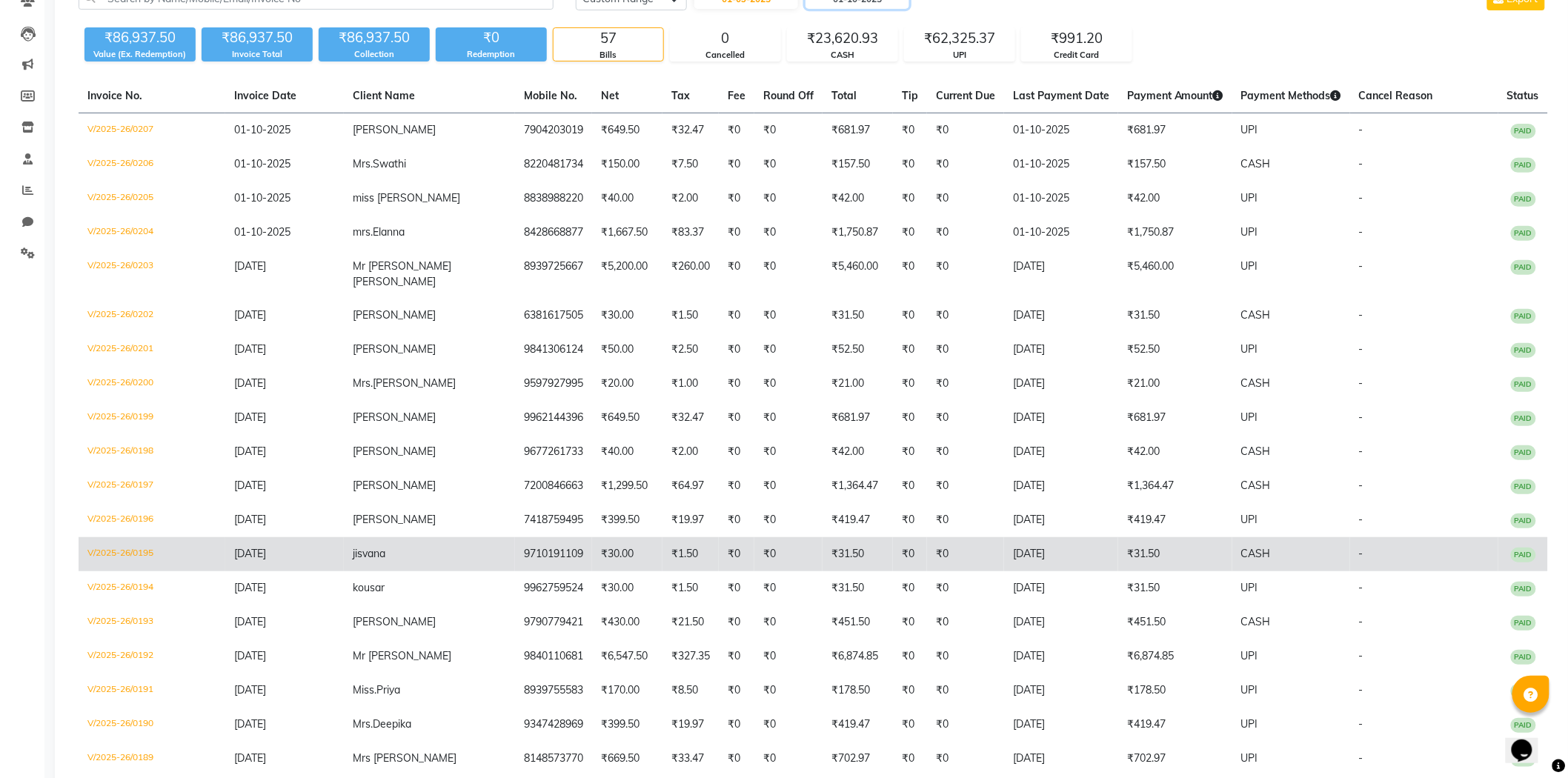
scroll to position [164, 0]
